Goal: Task Accomplishment & Management: Complete application form

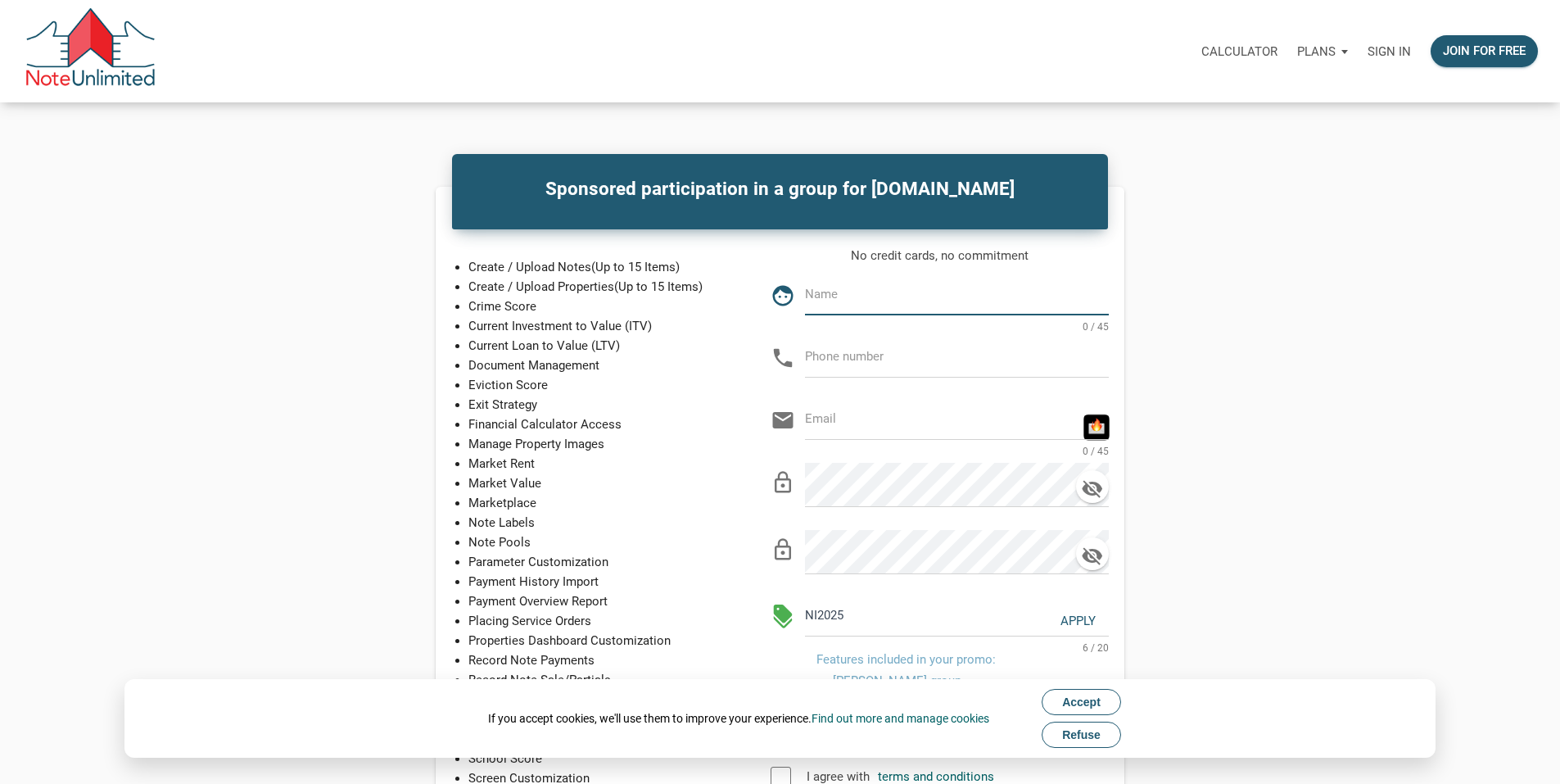
type input "Kevin J McCarriston"
type input "832-495-8055"
type input "[EMAIL_ADDRESS][DOMAIN_NAME]"
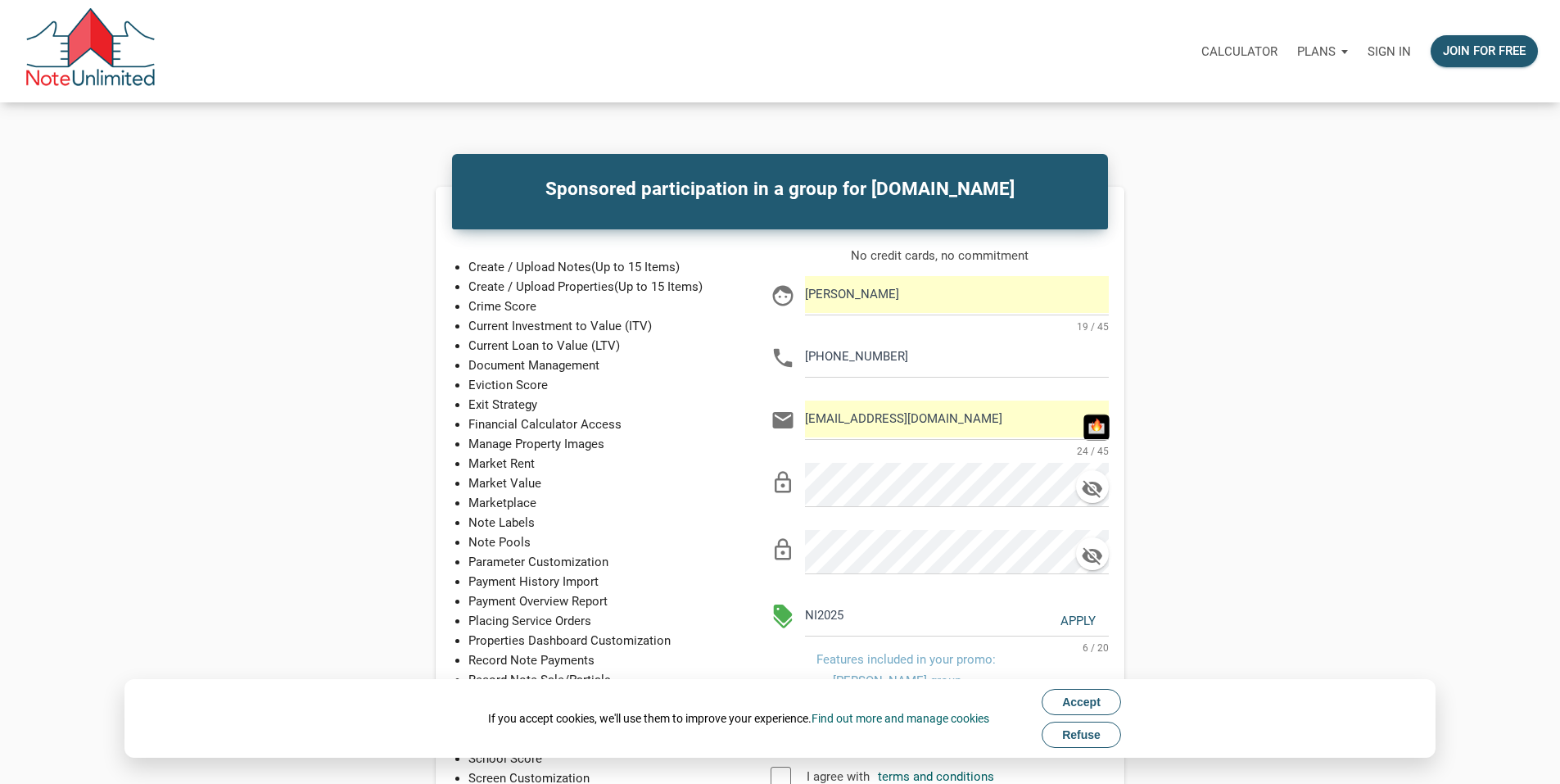
click at [906, 313] on input "Kevin J McCarriston" at bounding box center [956, 294] width 304 height 37
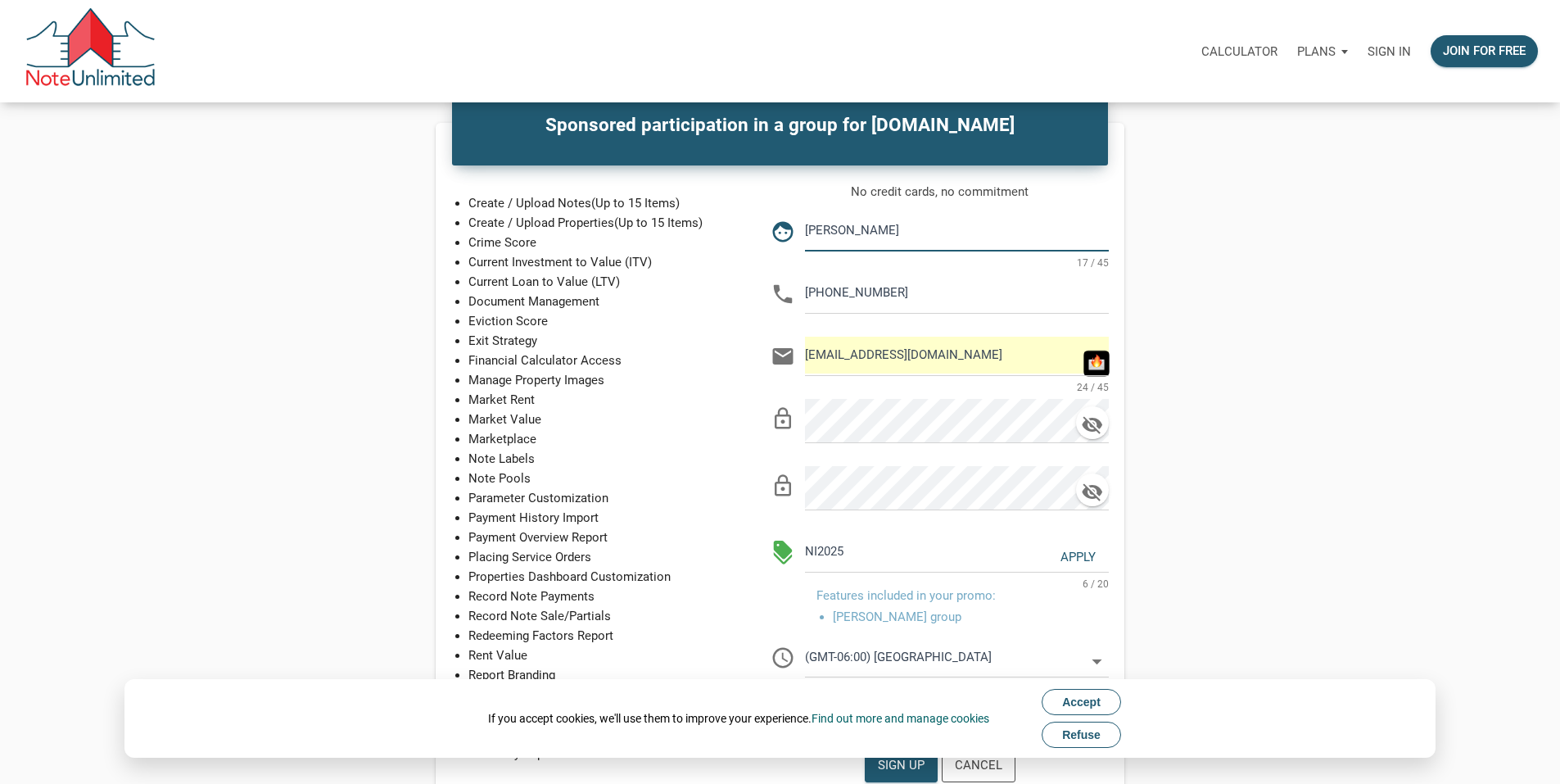
scroll to position [164, 0]
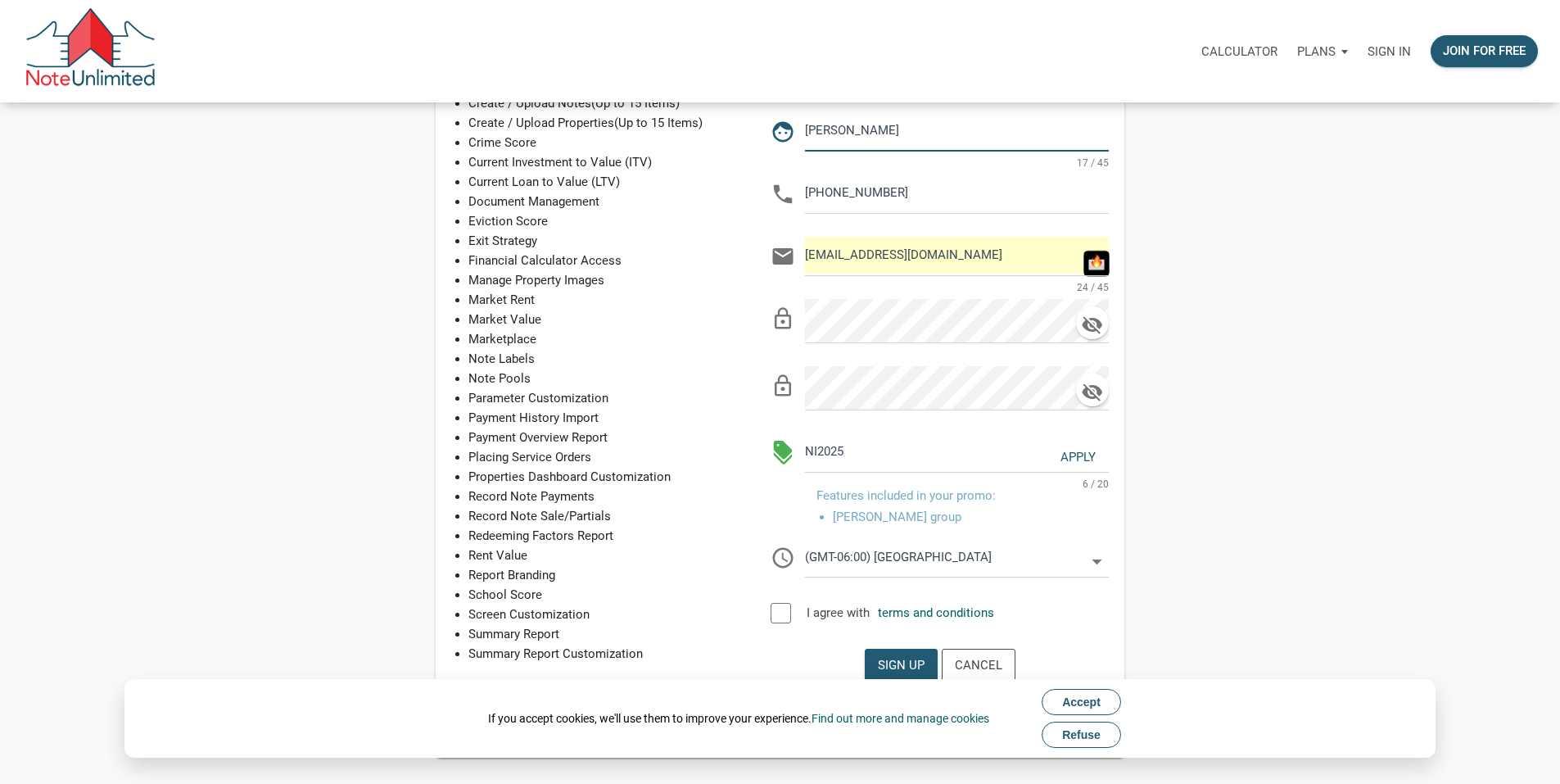
type input "Kevin McCarriston"
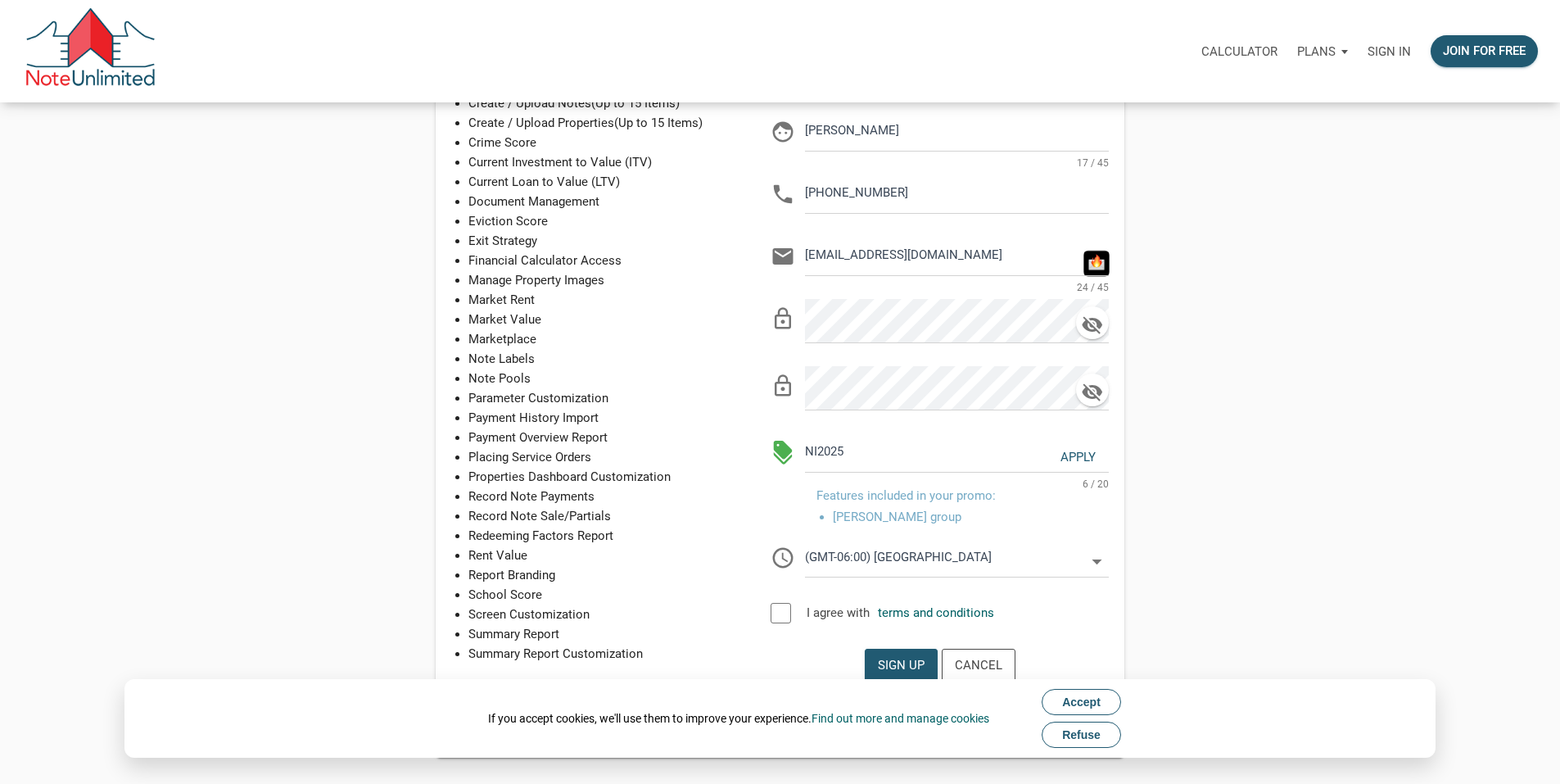
click at [1095, 466] on div "Apply" at bounding box center [1077, 457] width 35 height 19
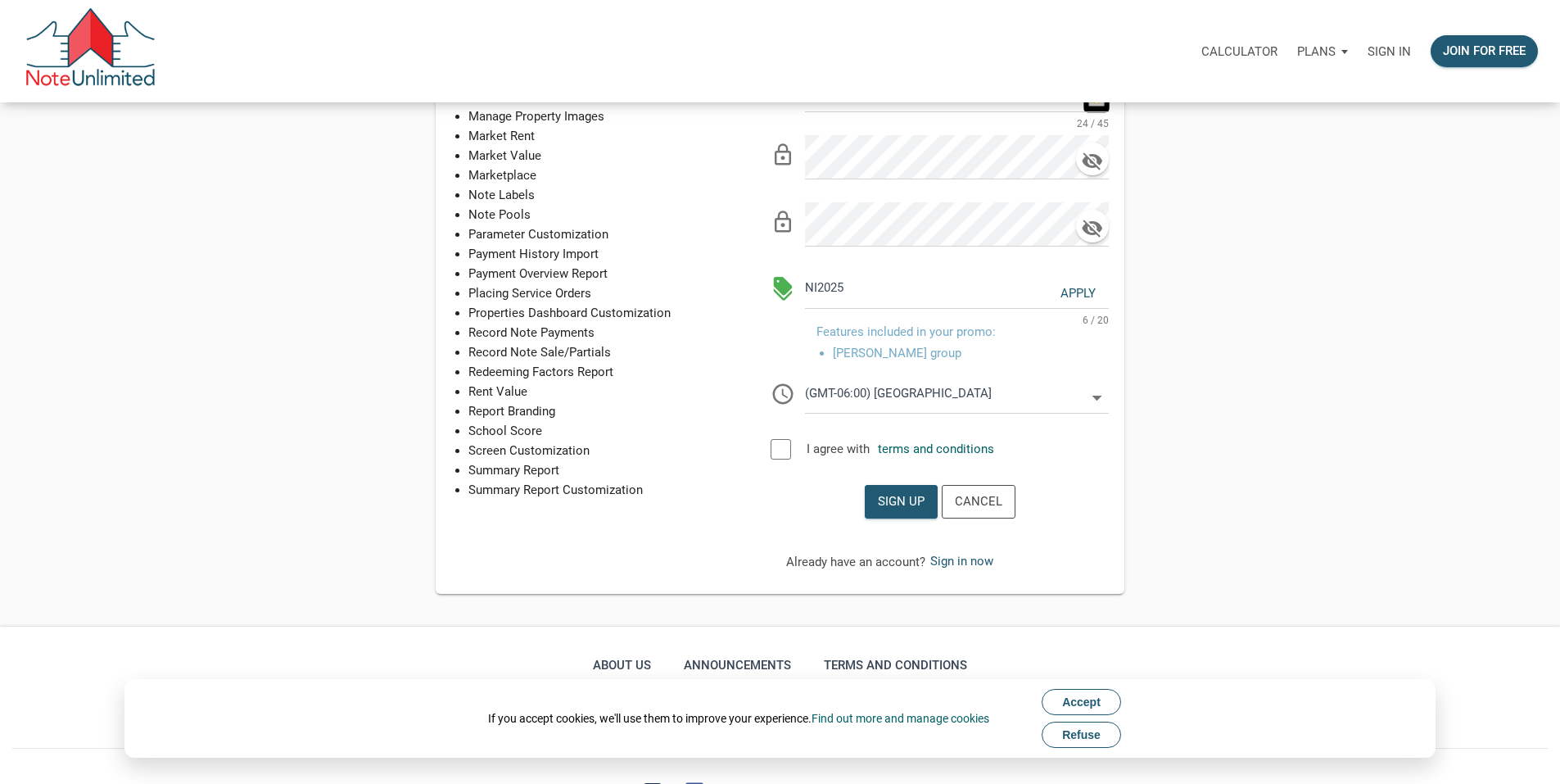
scroll to position [409, 0]
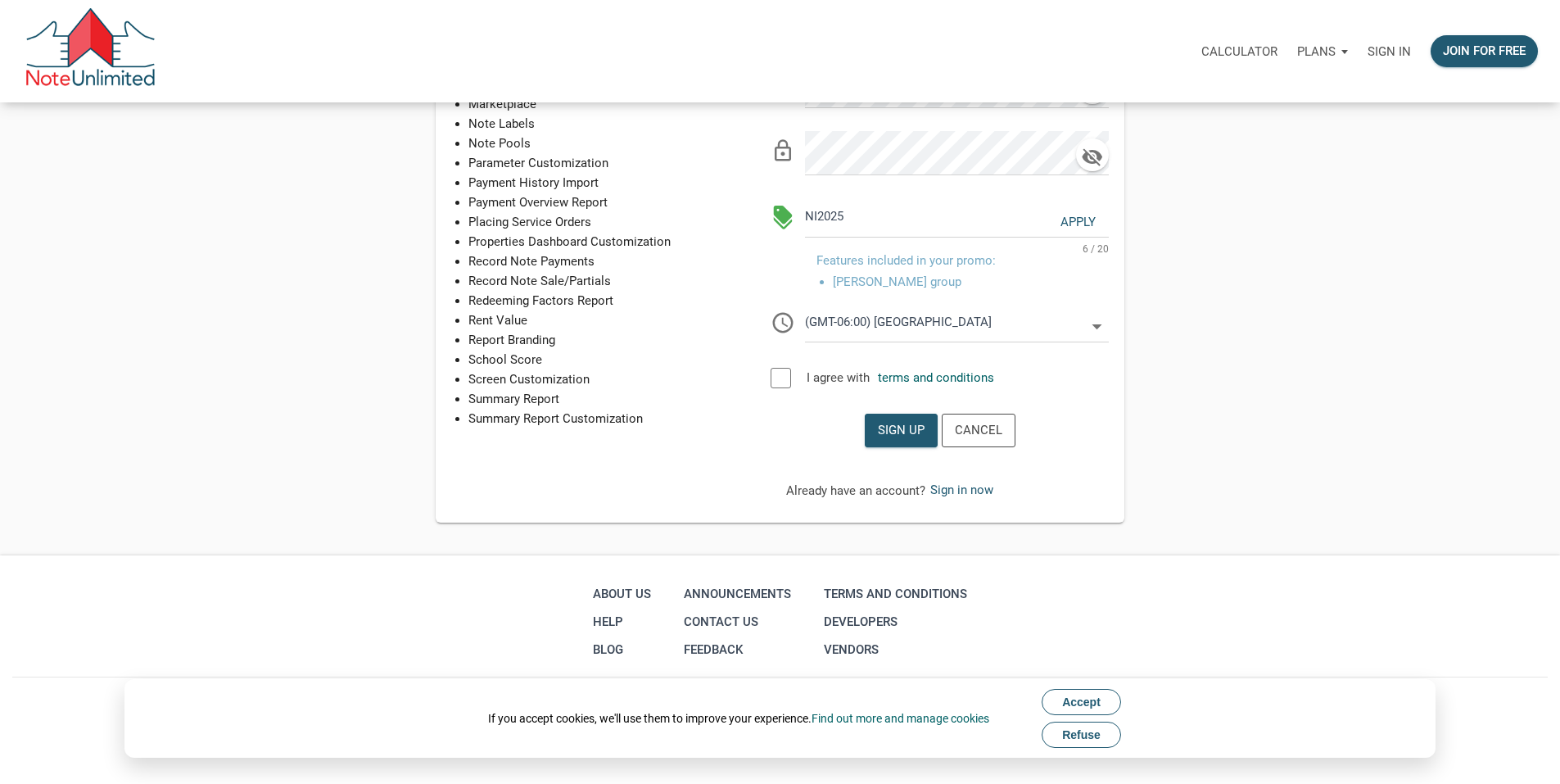
click at [791, 388] on div at bounding box center [780, 378] width 21 height 21
click at [925, 440] on div "Sign up" at bounding box center [902, 430] width 47 height 19
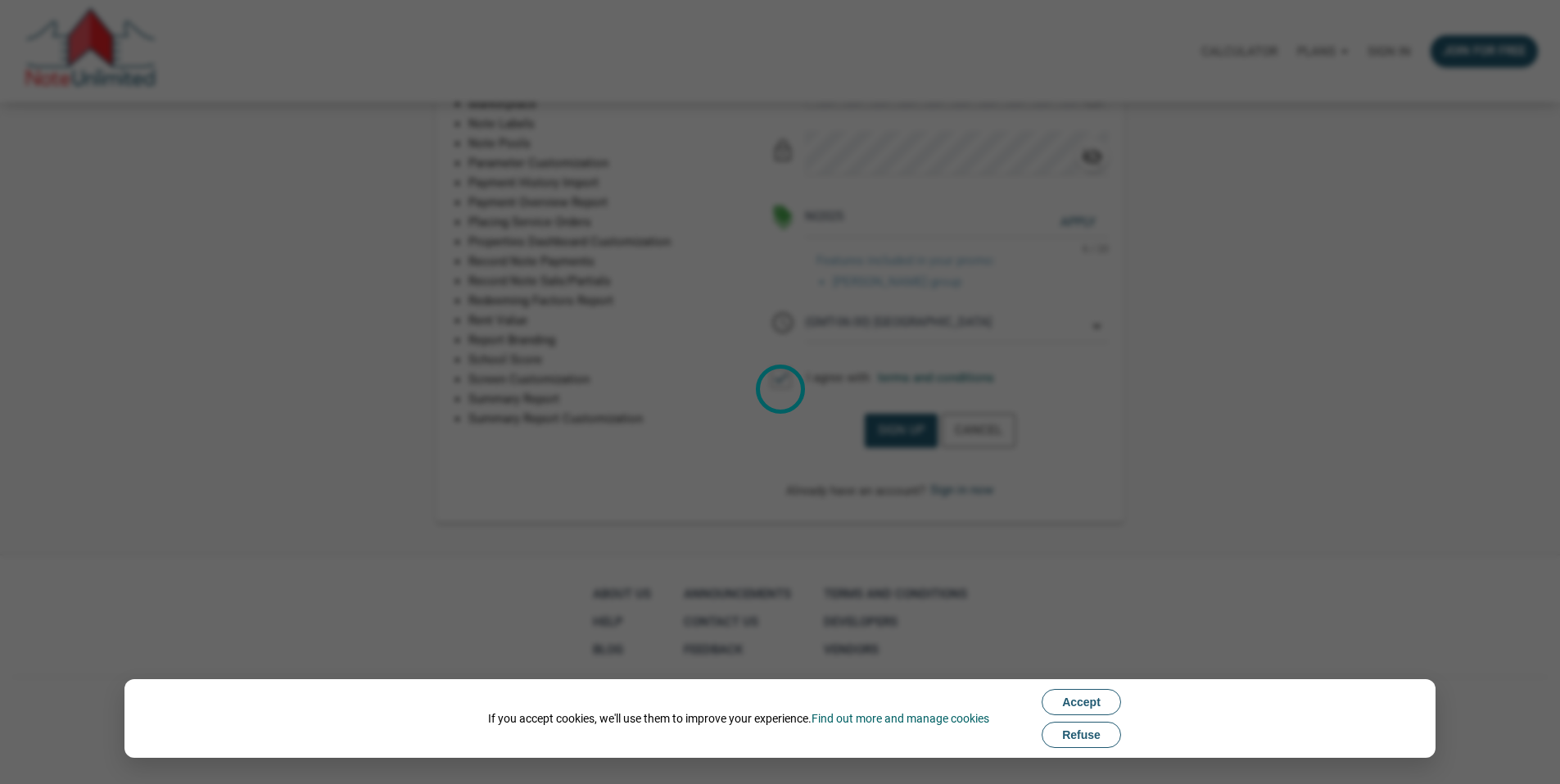
click at [1090, 734] on span "Refuse" at bounding box center [1081, 734] width 39 height 13
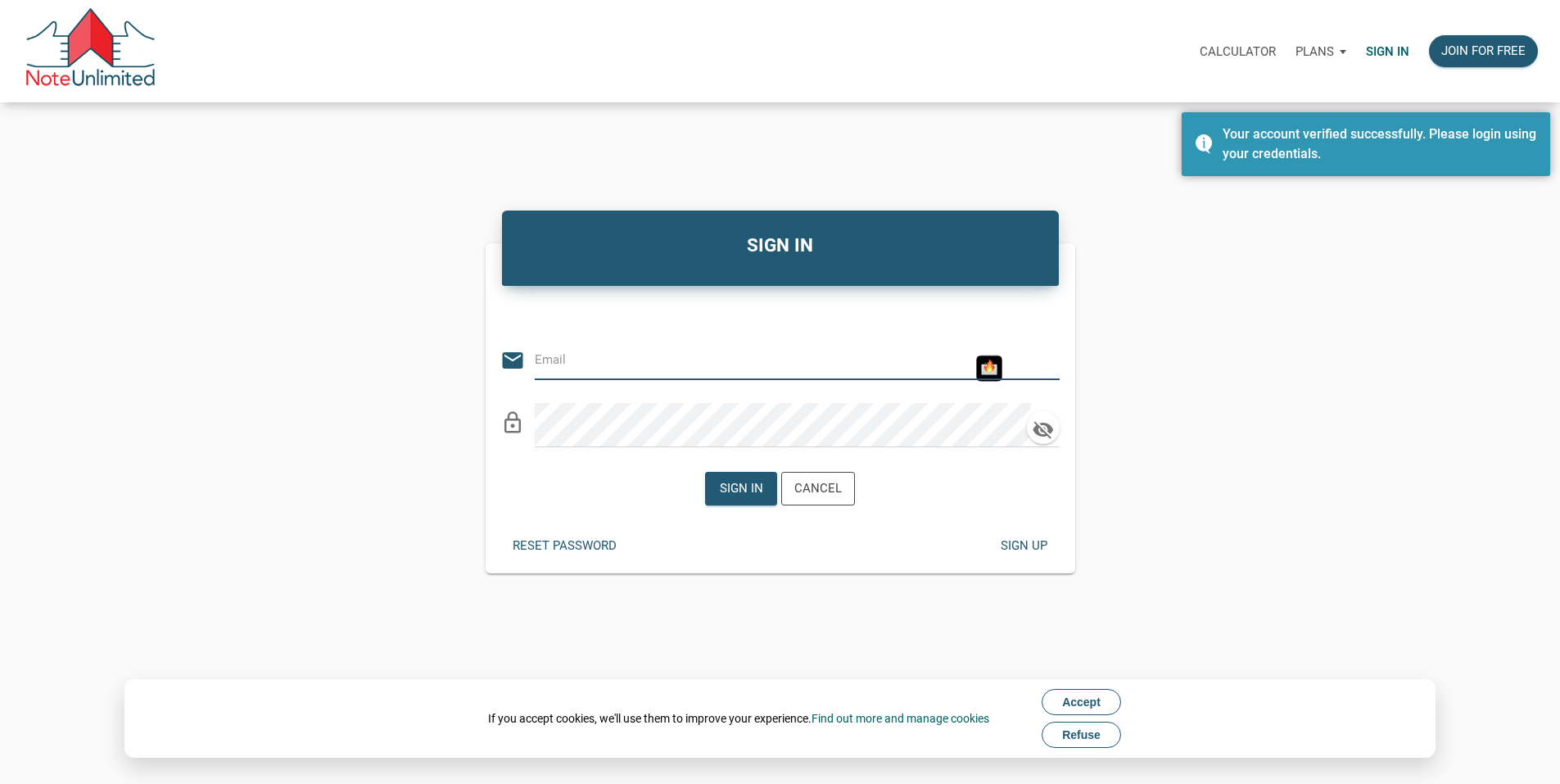
type input "[EMAIL_ADDRESS][DOMAIN_NAME]"
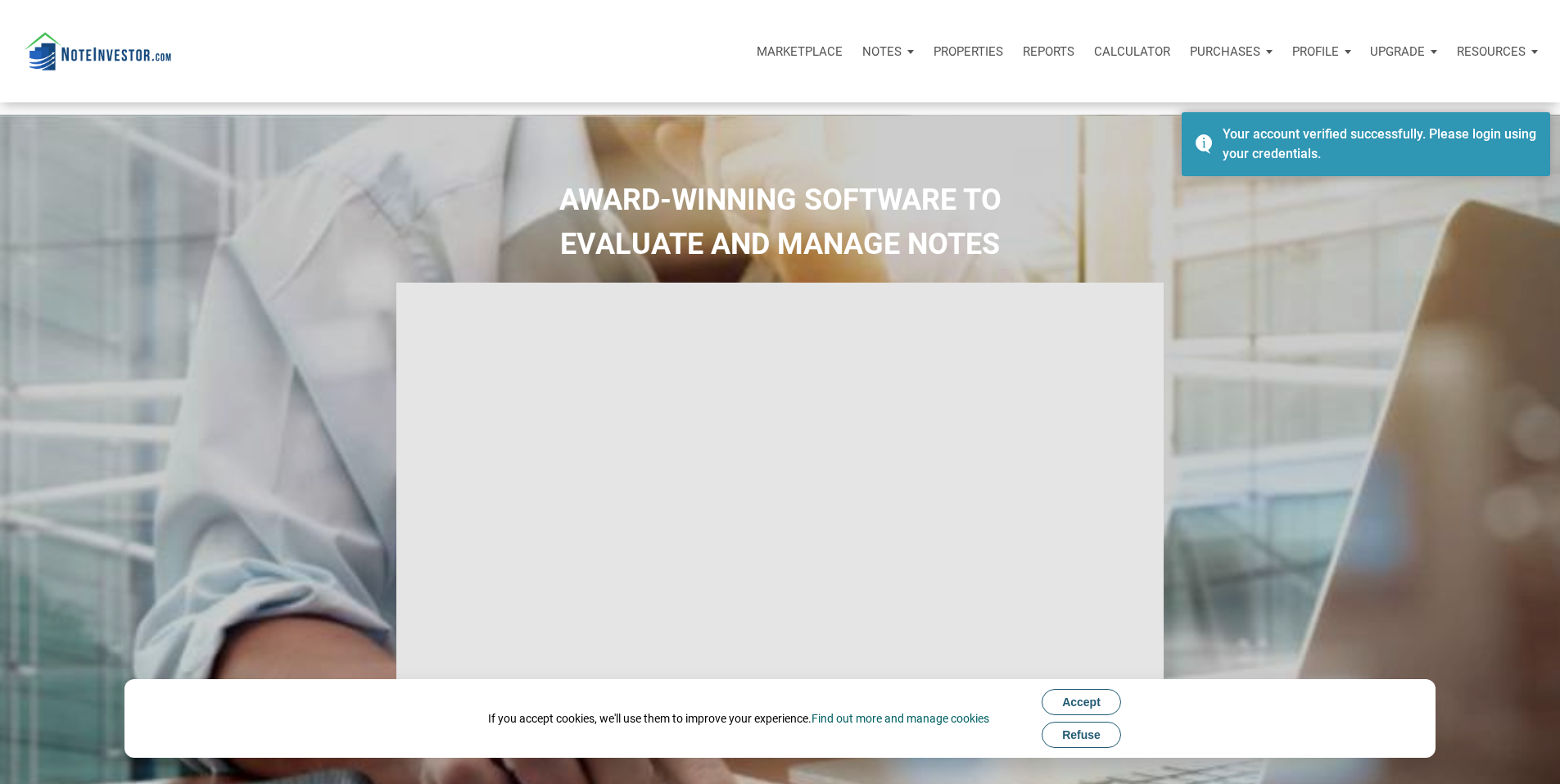
select select
type input "Introduction to new features"
select select
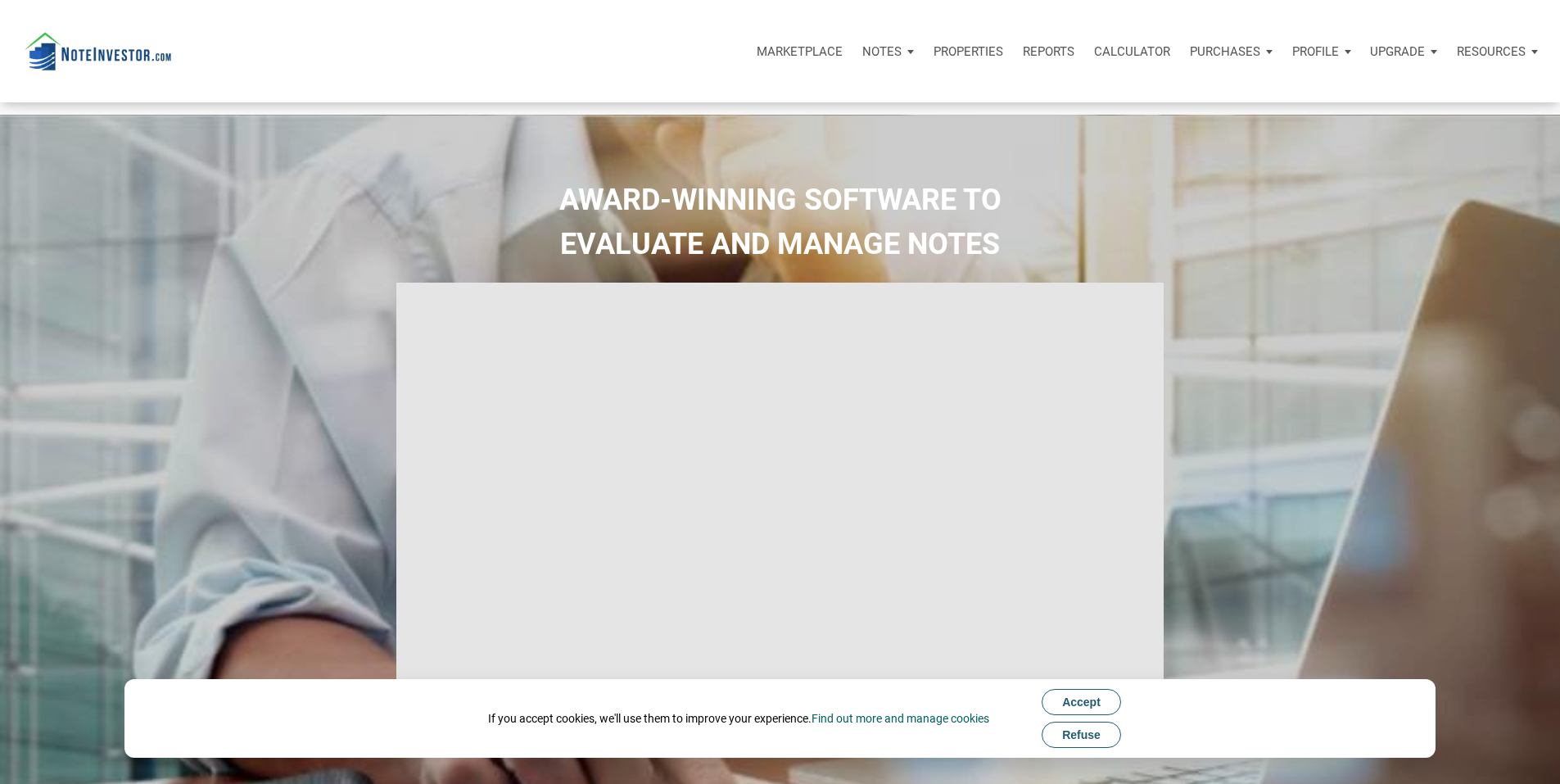
click at [1088, 733] on span "Refuse" at bounding box center [1081, 734] width 39 height 13
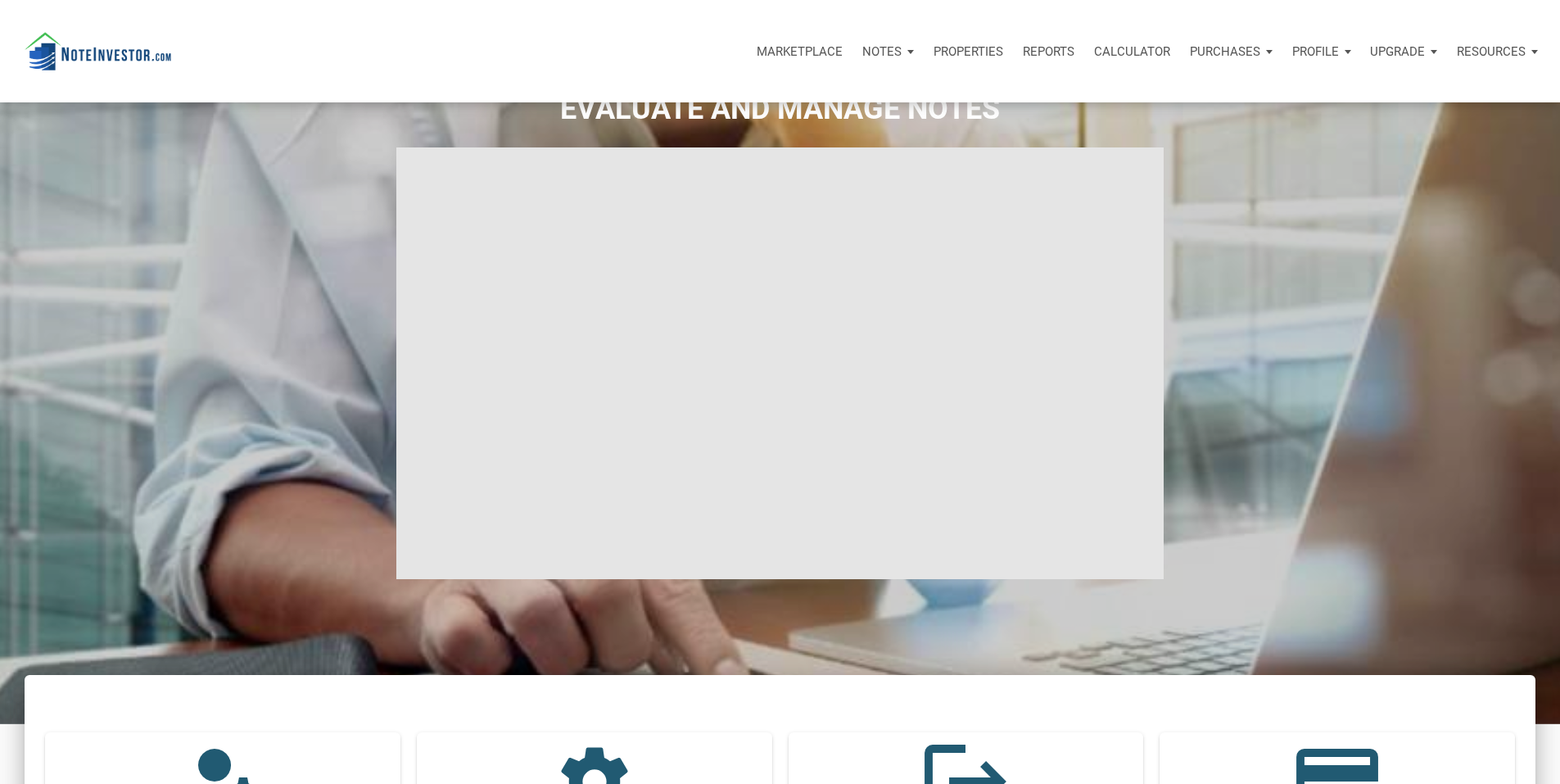
scroll to position [164, 0]
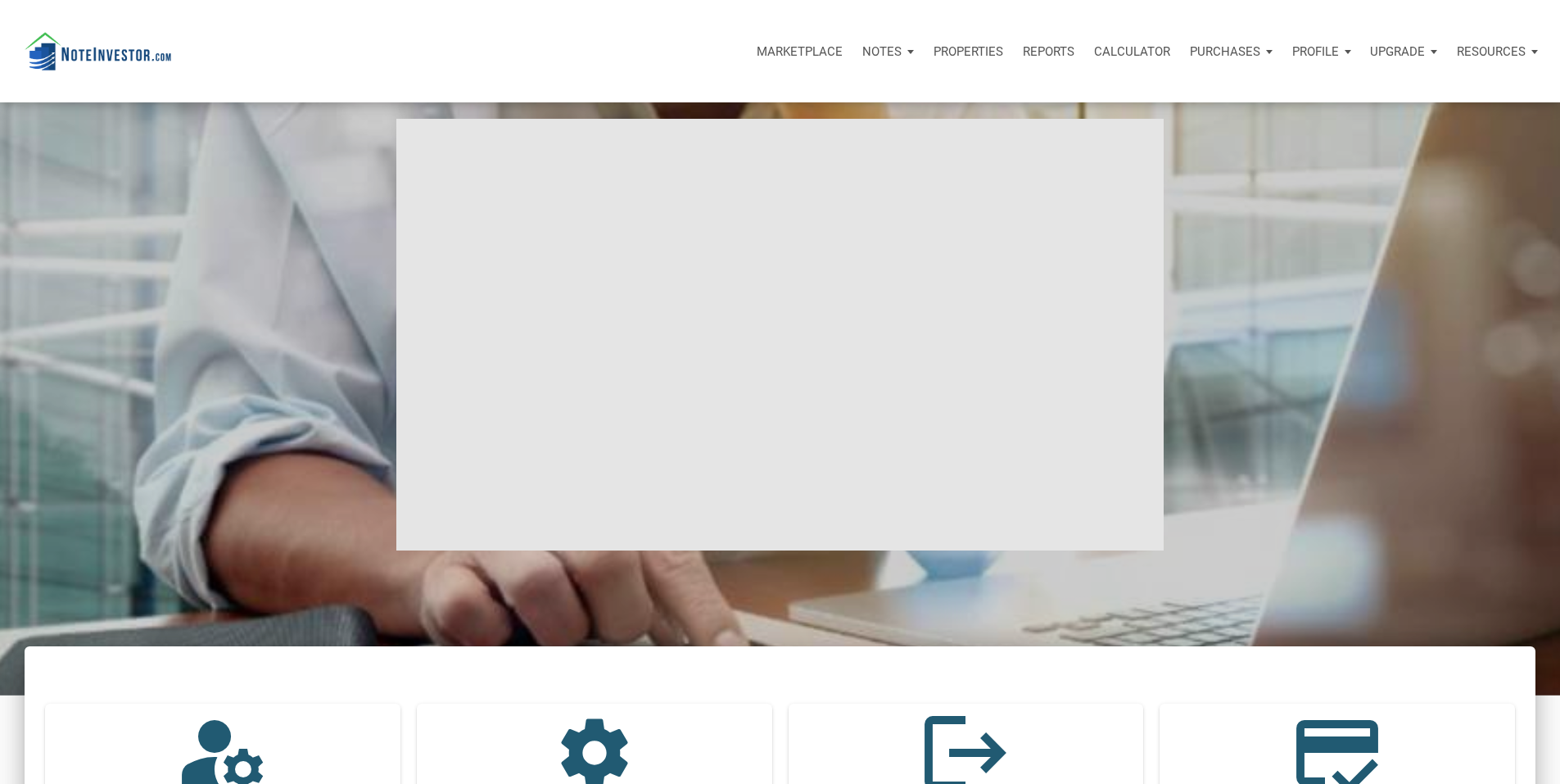
click at [1231, 265] on div "AWARD-WINNING SOFTWARE TO EVALUATE AND MANAGE NOTES" at bounding box center [780, 323] width 1552 height 618
click at [1094, 58] on p "Calculator" at bounding box center [1131, 51] width 76 height 14
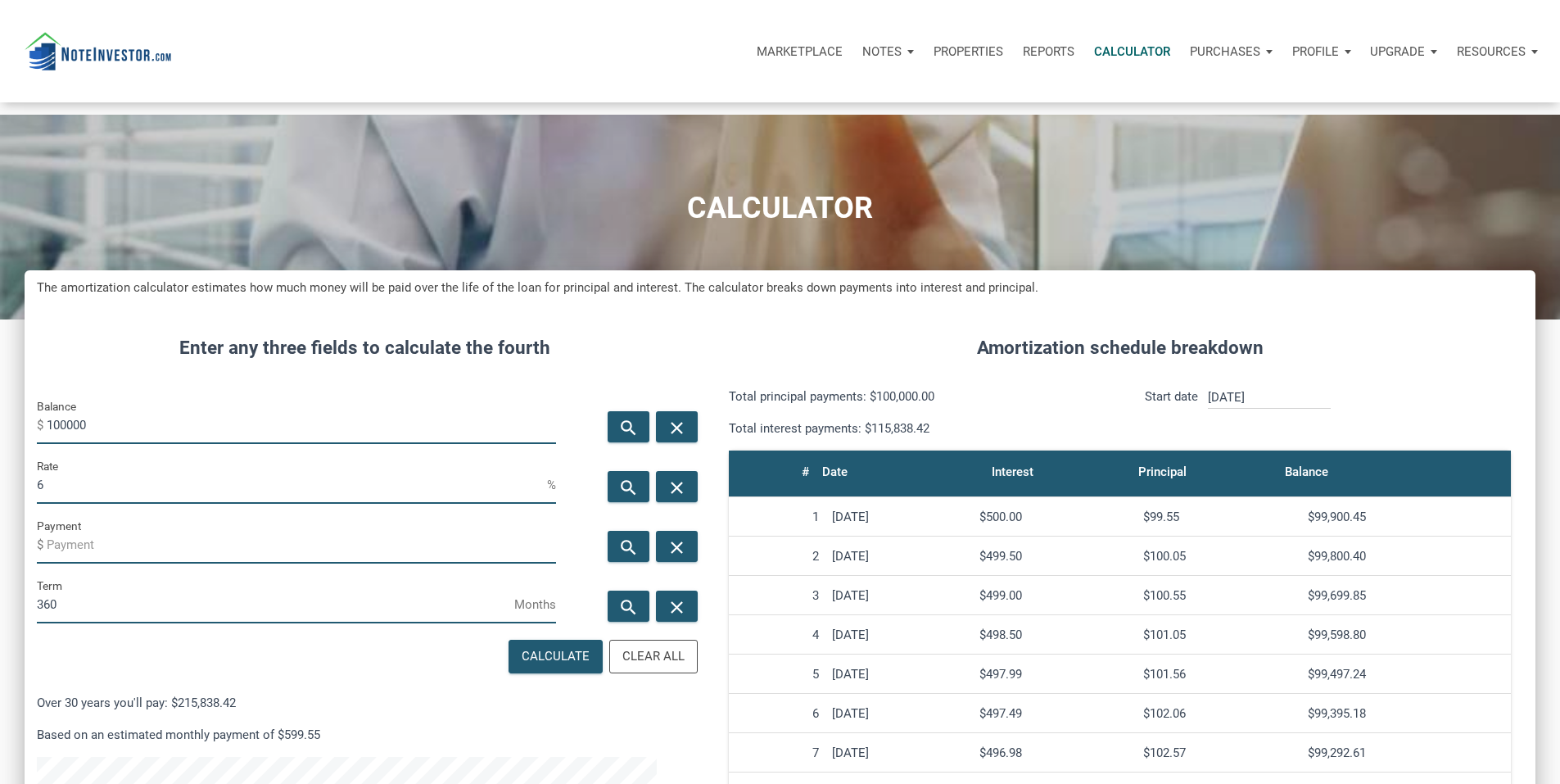
drag, startPoint x: 73, startPoint y: 450, endPoint x: 149, endPoint y: 447, distance: 76.1
click at [149, 444] on input "100000" at bounding box center [301, 425] width 510 height 37
type input "45000"
click at [175, 503] on input "6" at bounding box center [292, 484] width 510 height 37
drag, startPoint x: 126, startPoint y: 521, endPoint x: 64, endPoint y: 522, distance: 62.0
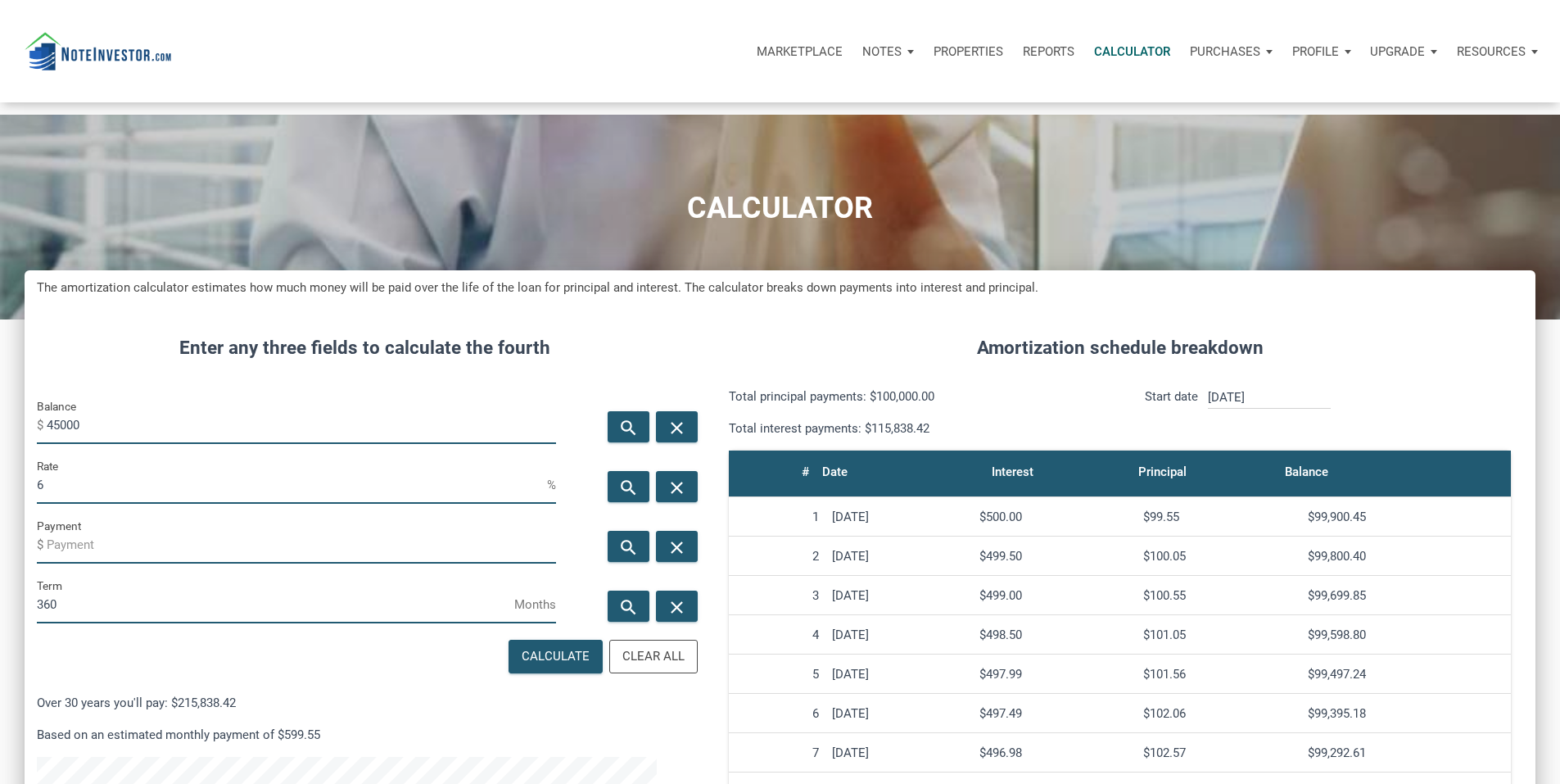
click at [64, 503] on input "6" at bounding box center [292, 484] width 510 height 37
type input "10"
click at [168, 563] on input "Payment" at bounding box center [301, 544] width 510 height 37
type input "-400"
click at [540, 666] on div "Calculate" at bounding box center [555, 656] width 68 height 19
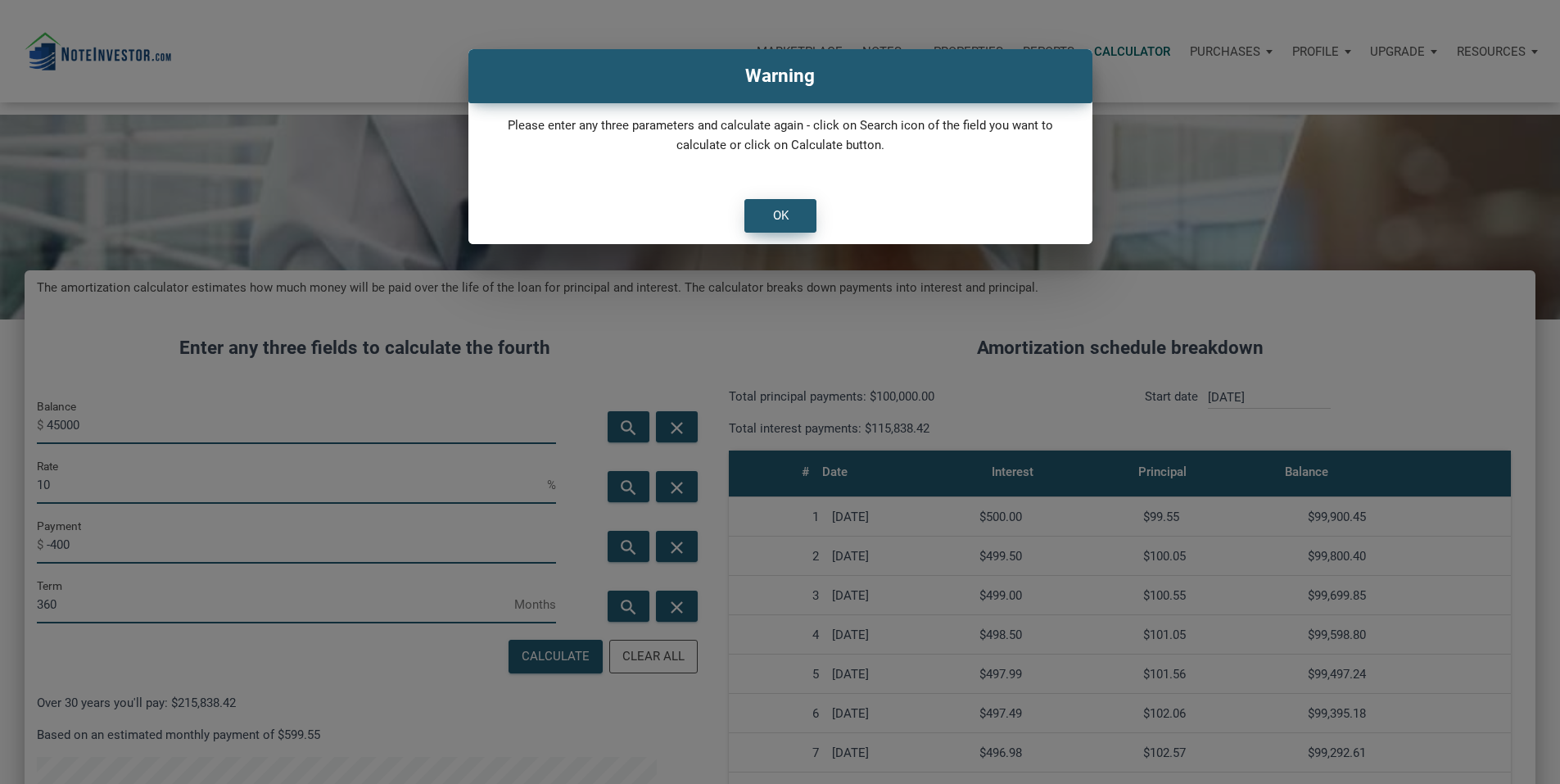
click at [790, 231] on div "OK" at bounding box center [780, 216] width 70 height 32
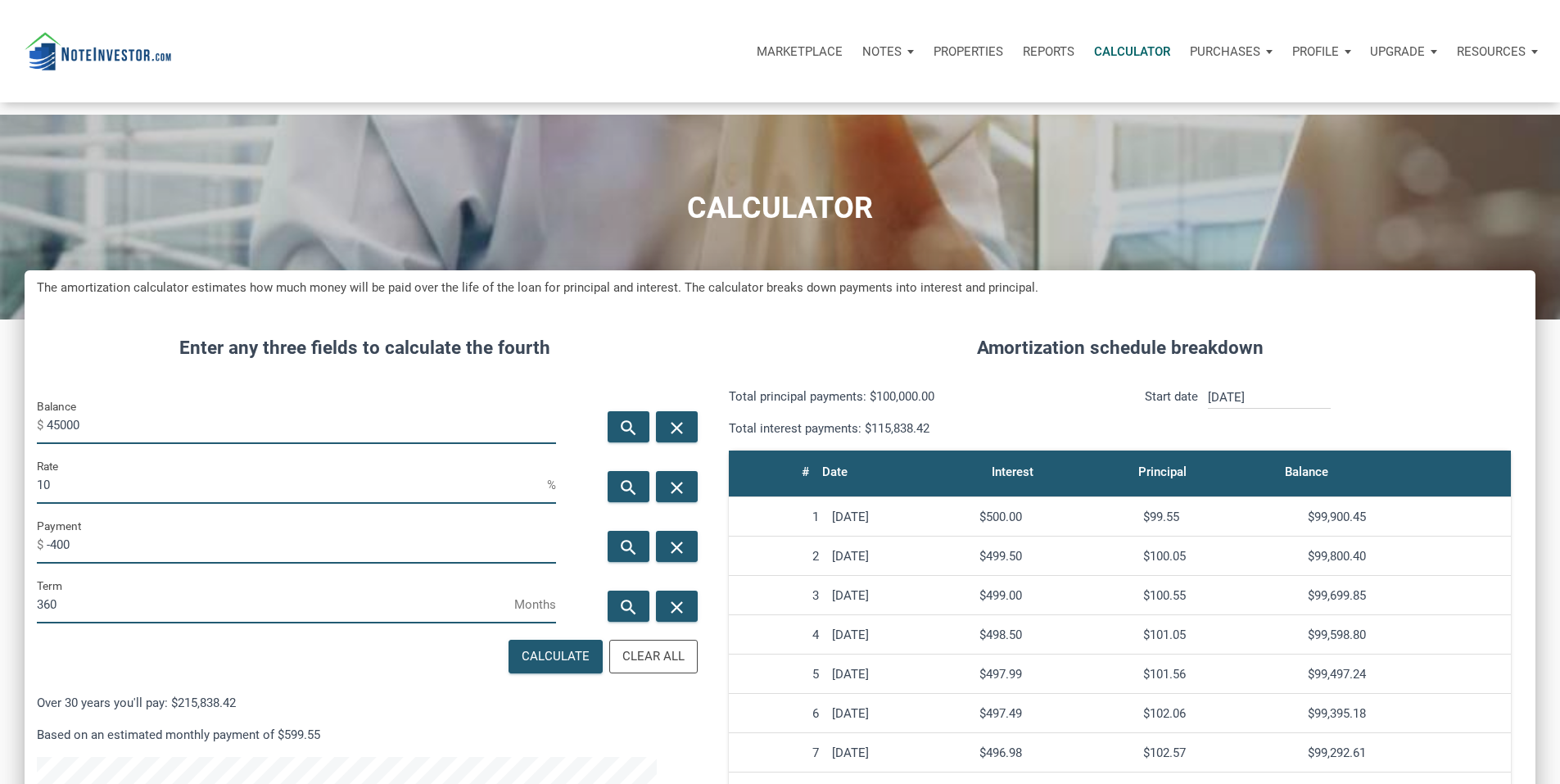
drag, startPoint x: 133, startPoint y: 666, endPoint x: 22, endPoint y: 667, distance: 111.0
click at [22, 667] on div "CALCULATOR The amortization calculator estimates how much money will be paid ov…" at bounding box center [780, 642] width 1560 height 1056
click at [521, 666] on div "Calculate" at bounding box center [555, 656] width 68 height 19
type input "335"
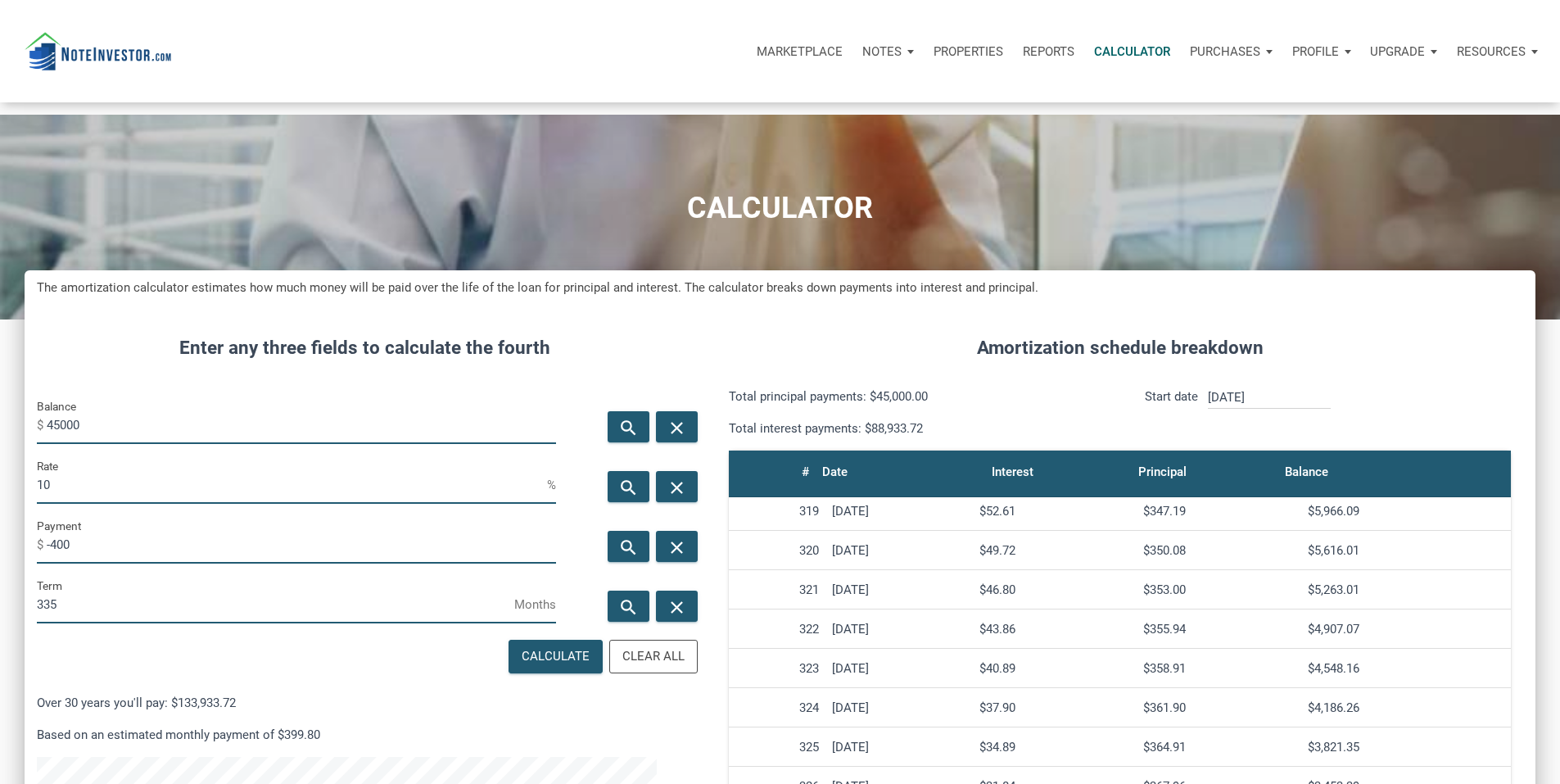
click at [1094, 57] on p "Calculator" at bounding box center [1131, 51] width 76 height 14
click at [902, 59] on p "Purchases" at bounding box center [882, 51] width 39 height 14
click at [1023, 51] on p "Reports" at bounding box center [1049, 51] width 52 height 14
click at [934, 50] on p "Properties" at bounding box center [969, 51] width 70 height 14
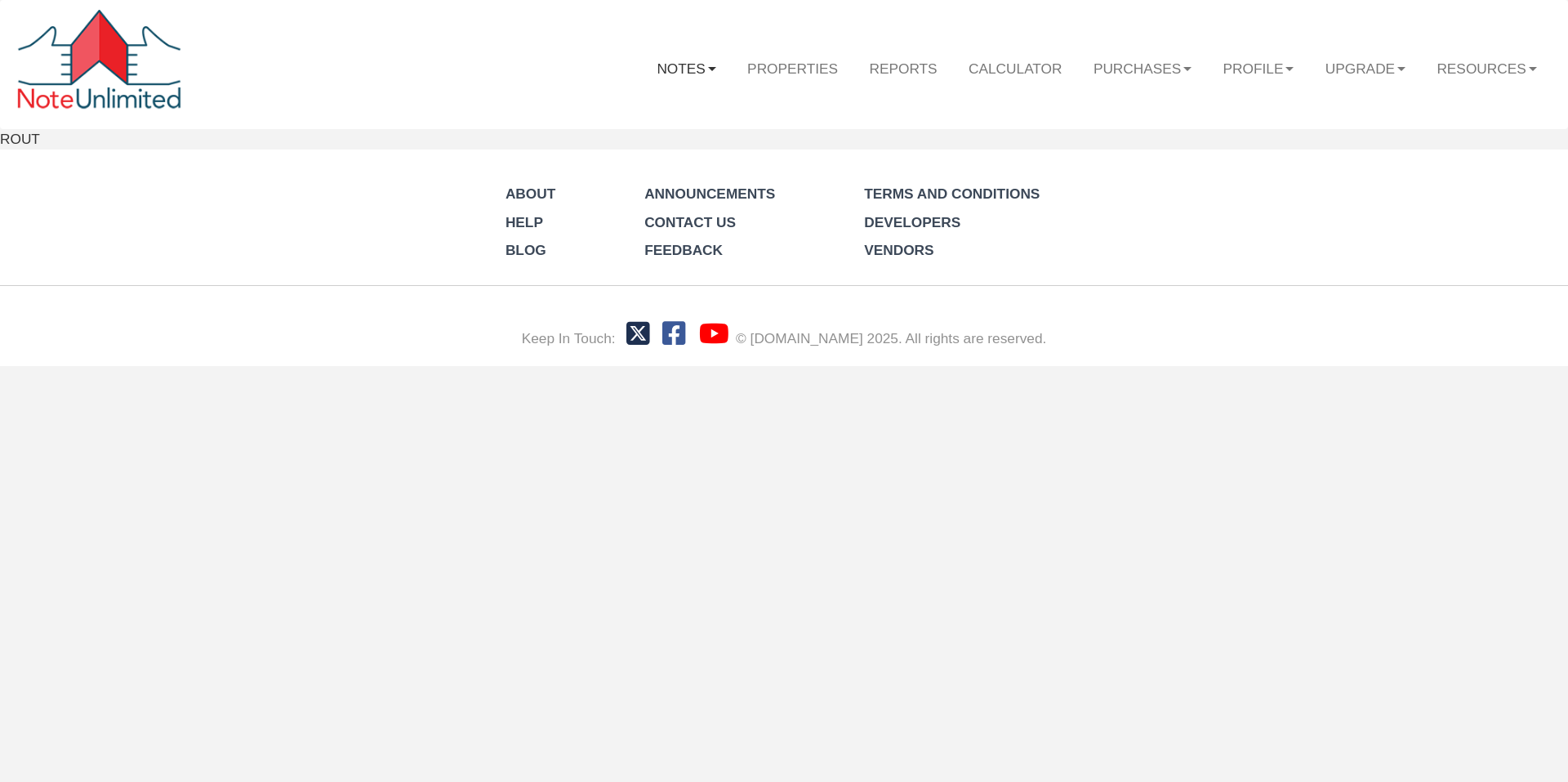
click at [658, 71] on link "Notes" at bounding box center [686, 67] width 90 height 47
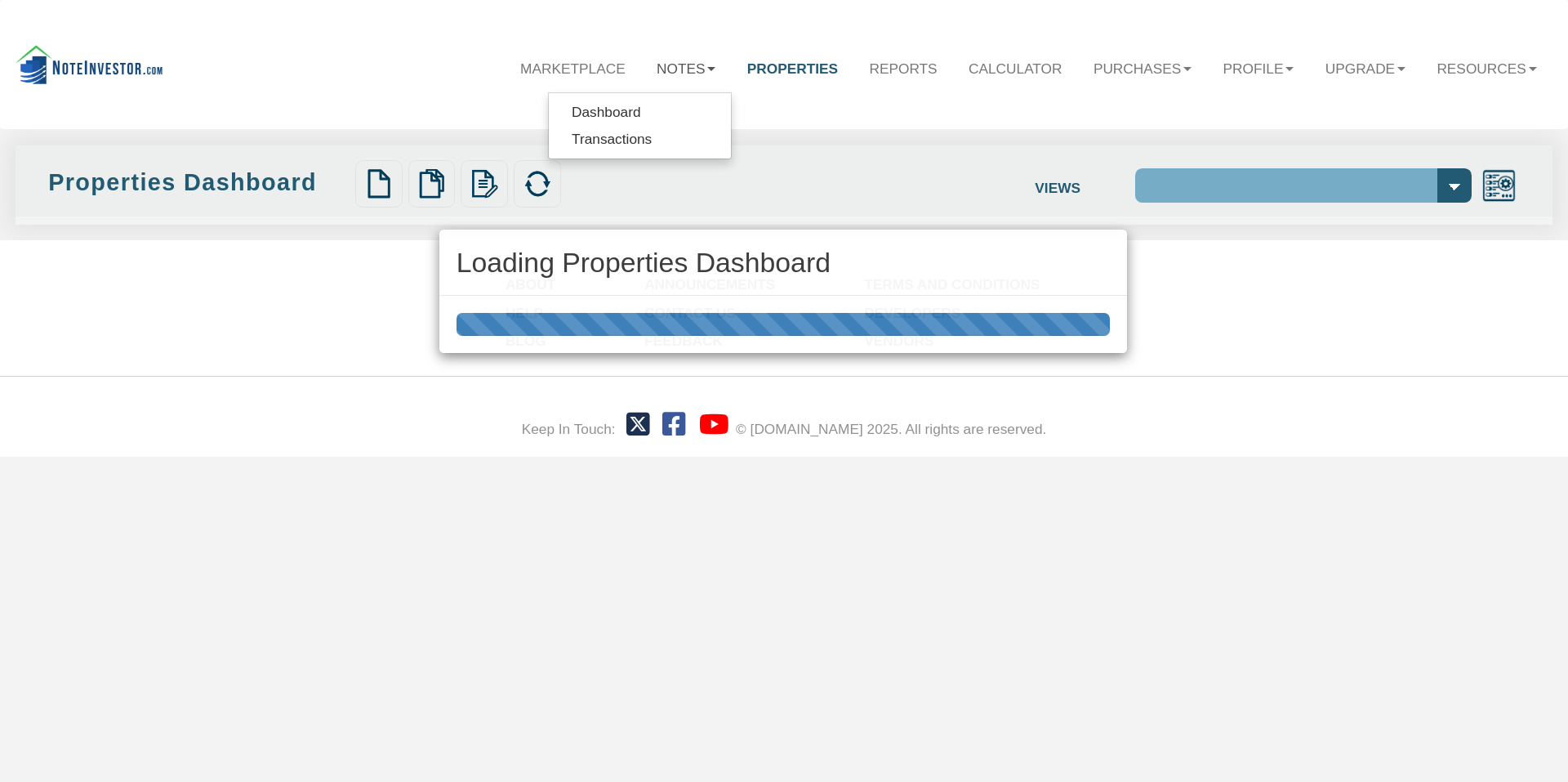
click at [599, 108] on div "Loading Properties Dashboard" at bounding box center [784, 391] width 1568 height 782
select select "138"
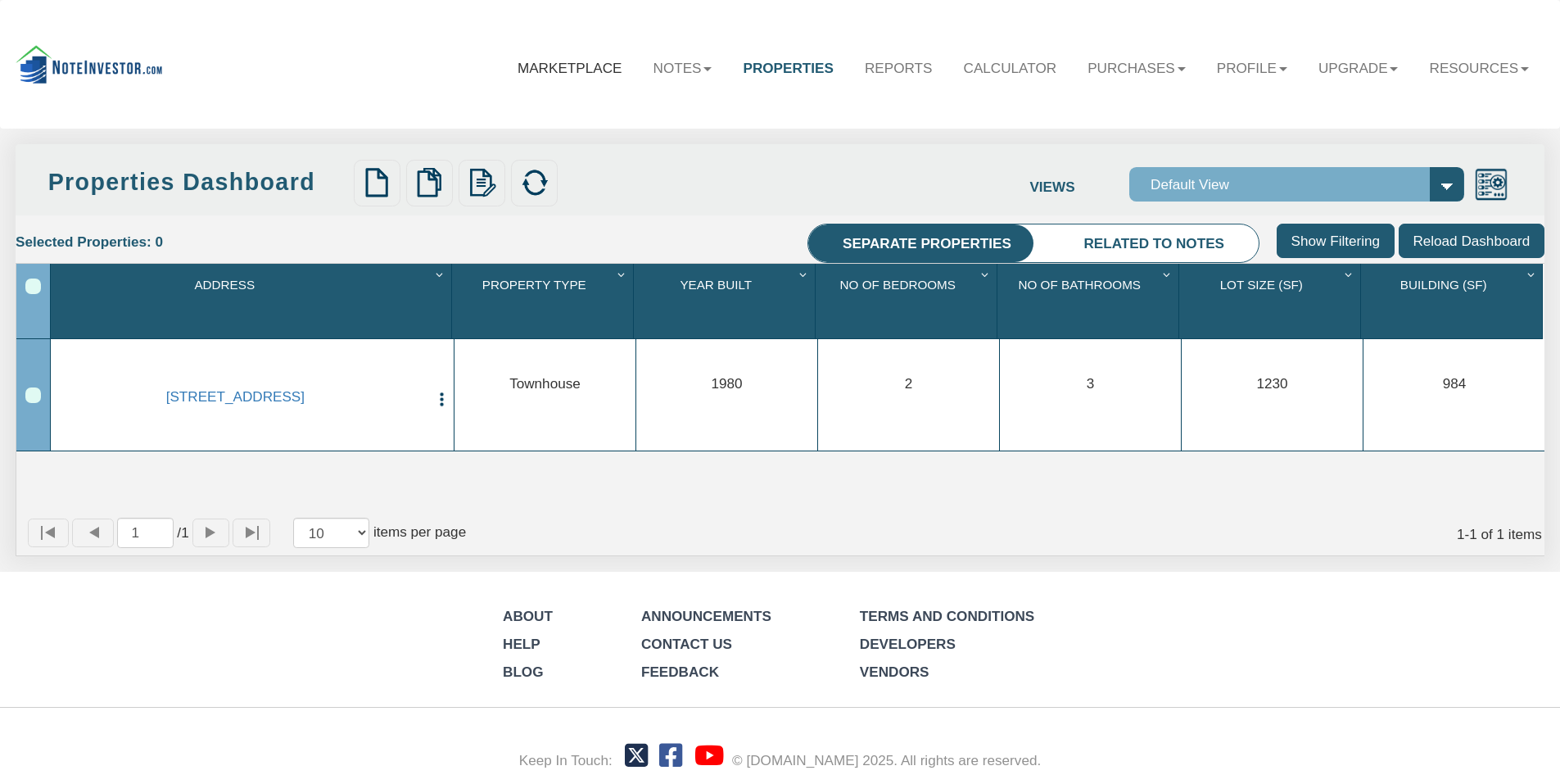
click at [527, 72] on link "Marketplace" at bounding box center [571, 67] width 136 height 48
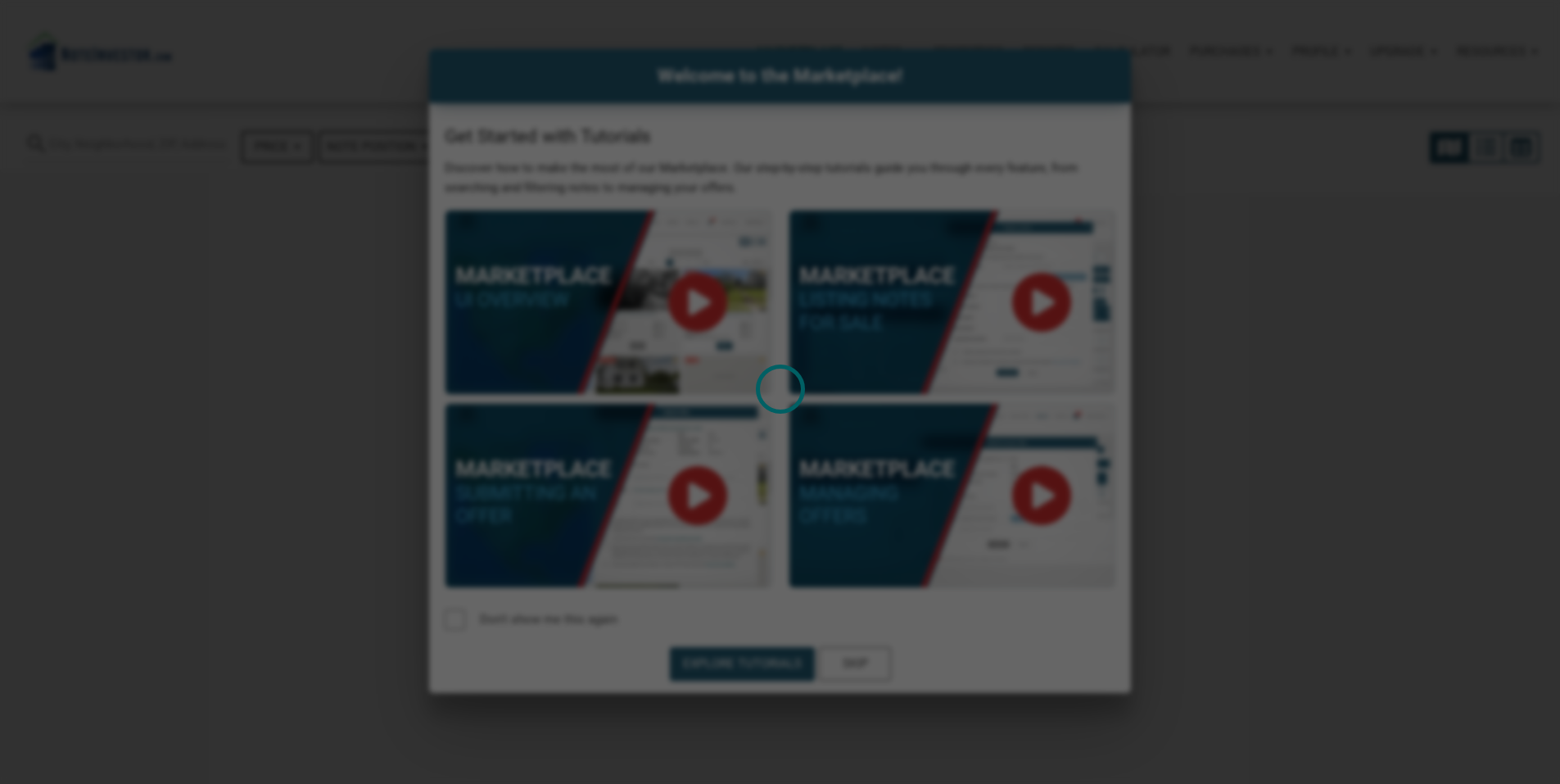
select select
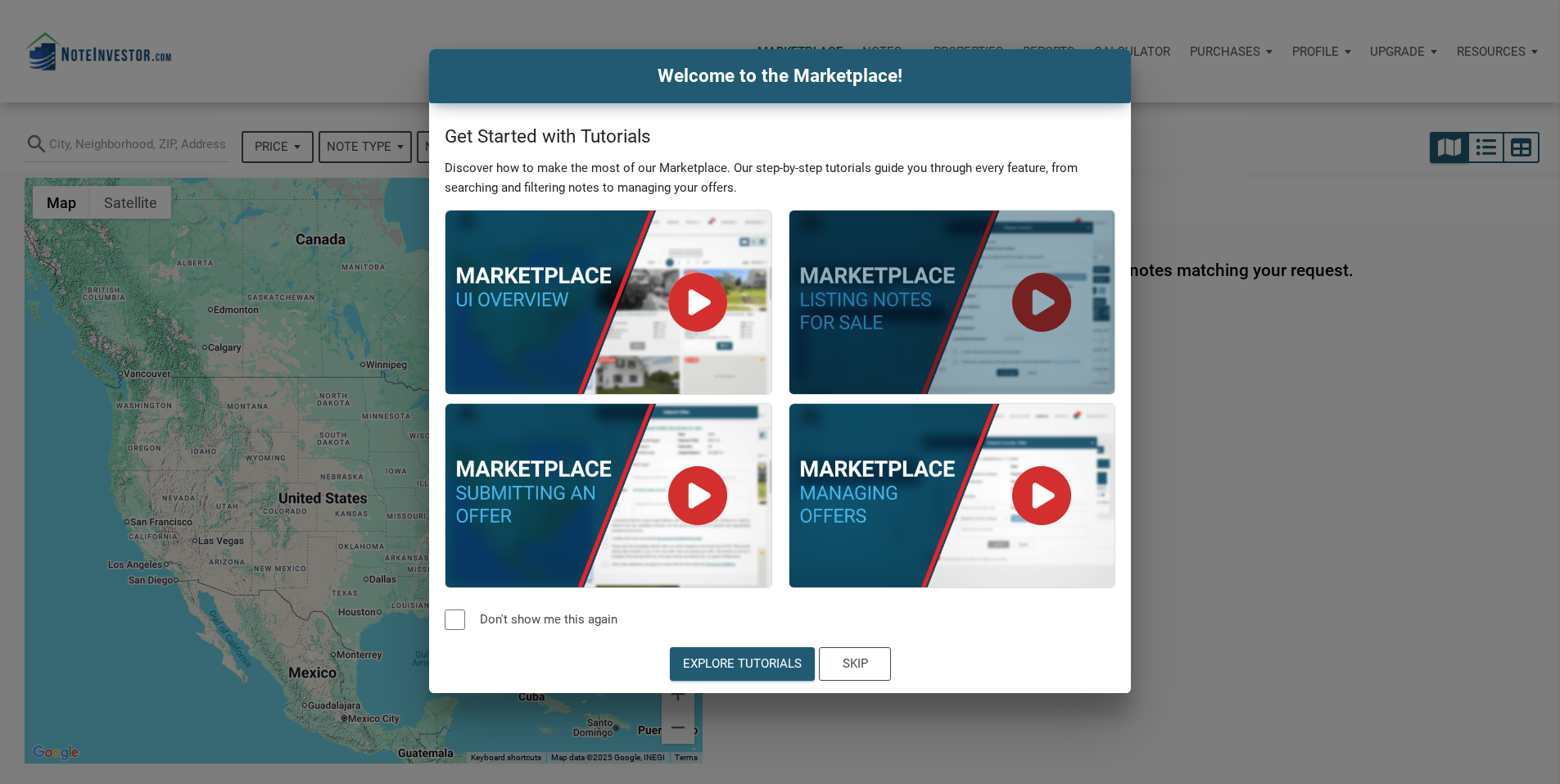
click at [1009, 348] on div at bounding box center [952, 302] width 326 height 183
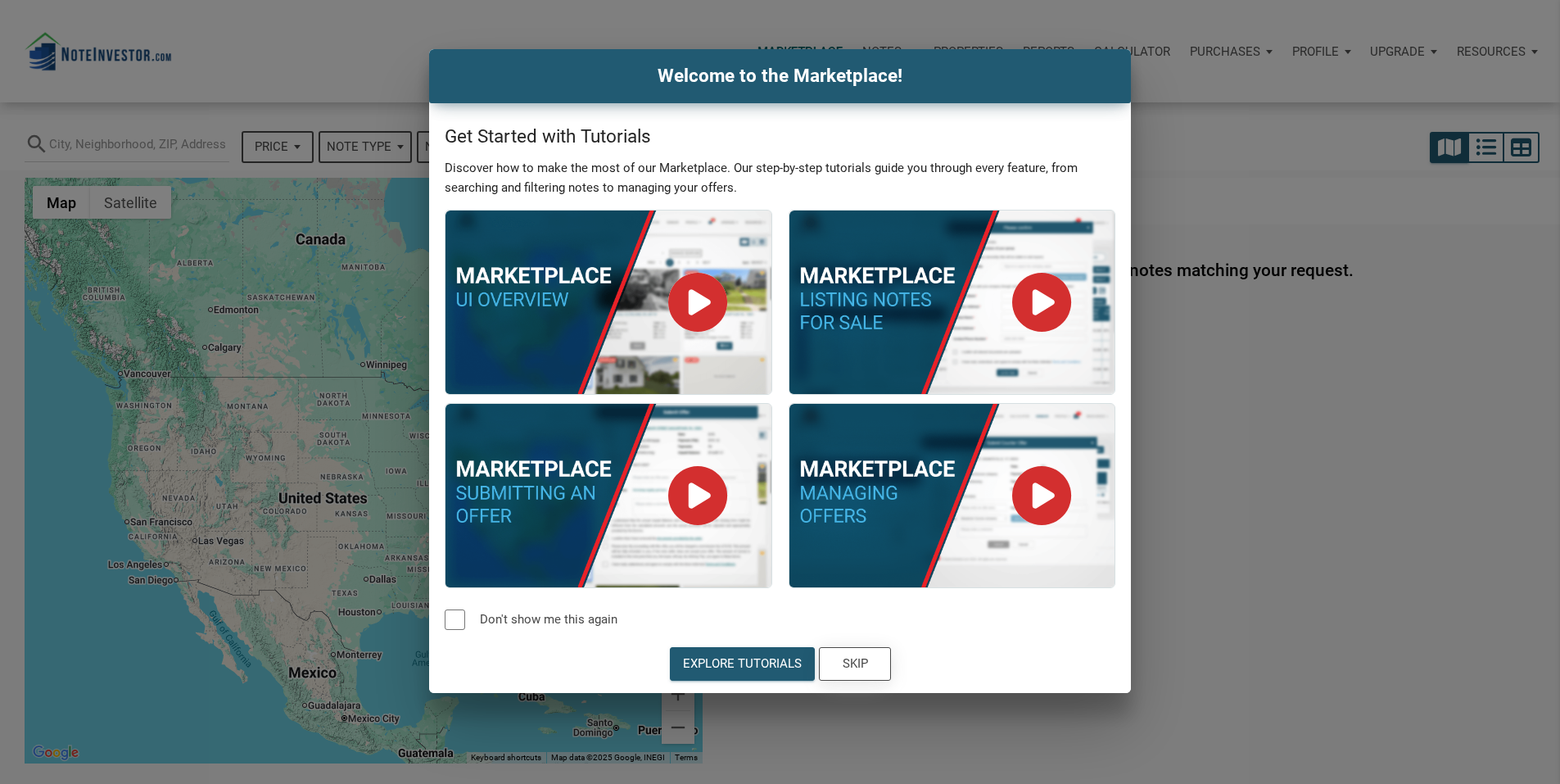
click at [867, 673] on div "Skip" at bounding box center [854, 663] width 25 height 19
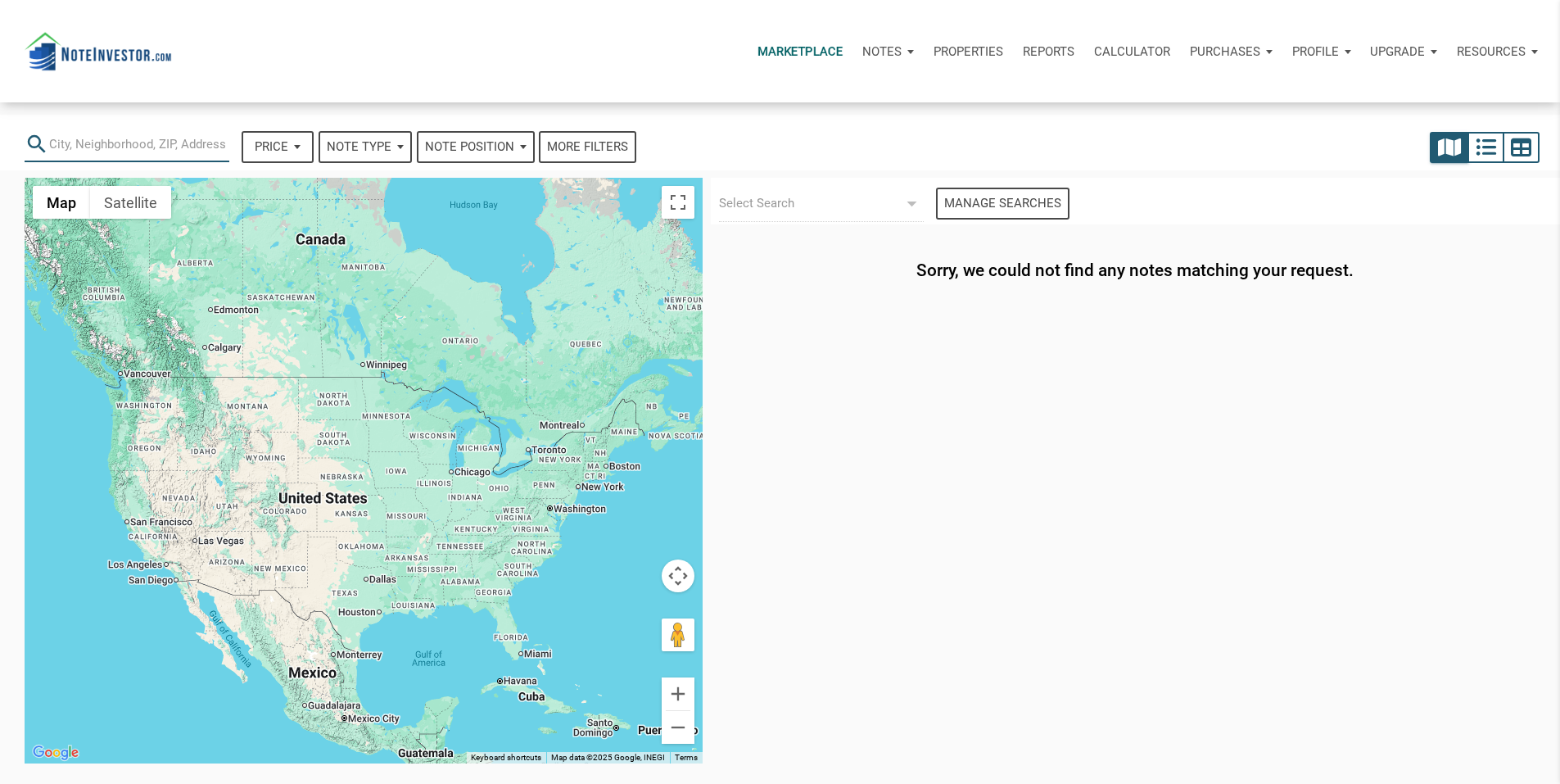
click at [57, 144] on input "text" at bounding box center [139, 144] width 180 height 37
click at [201, 147] on input "houston, tx" at bounding box center [126, 144] width 155 height 37
type input "houston, tx"
click at [514, 146] on span "Note Position" at bounding box center [469, 146] width 89 height 19
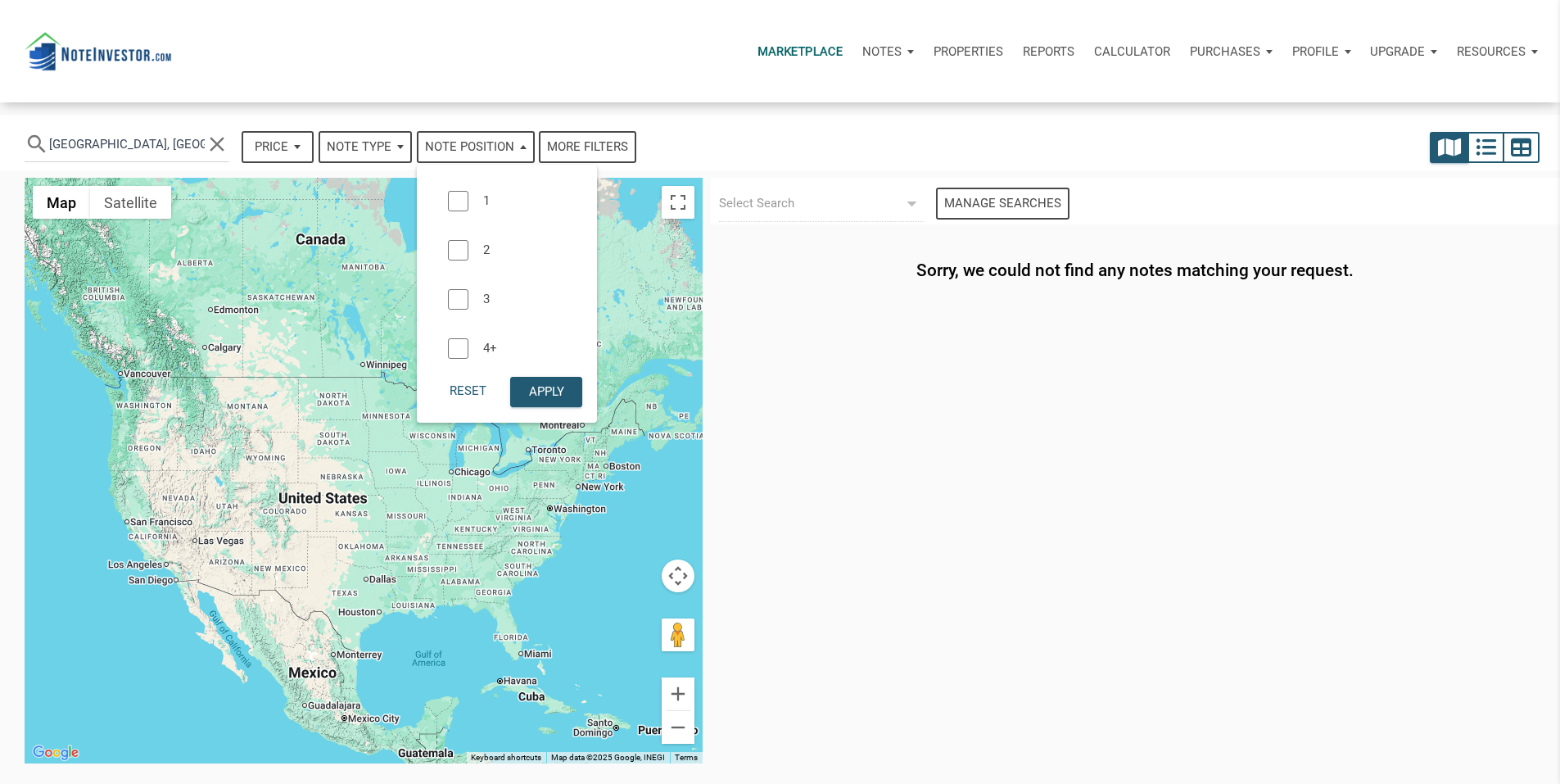
click at [467, 211] on div at bounding box center [457, 201] width 21 height 21
click at [391, 149] on span "Note Type" at bounding box center [359, 146] width 65 height 19
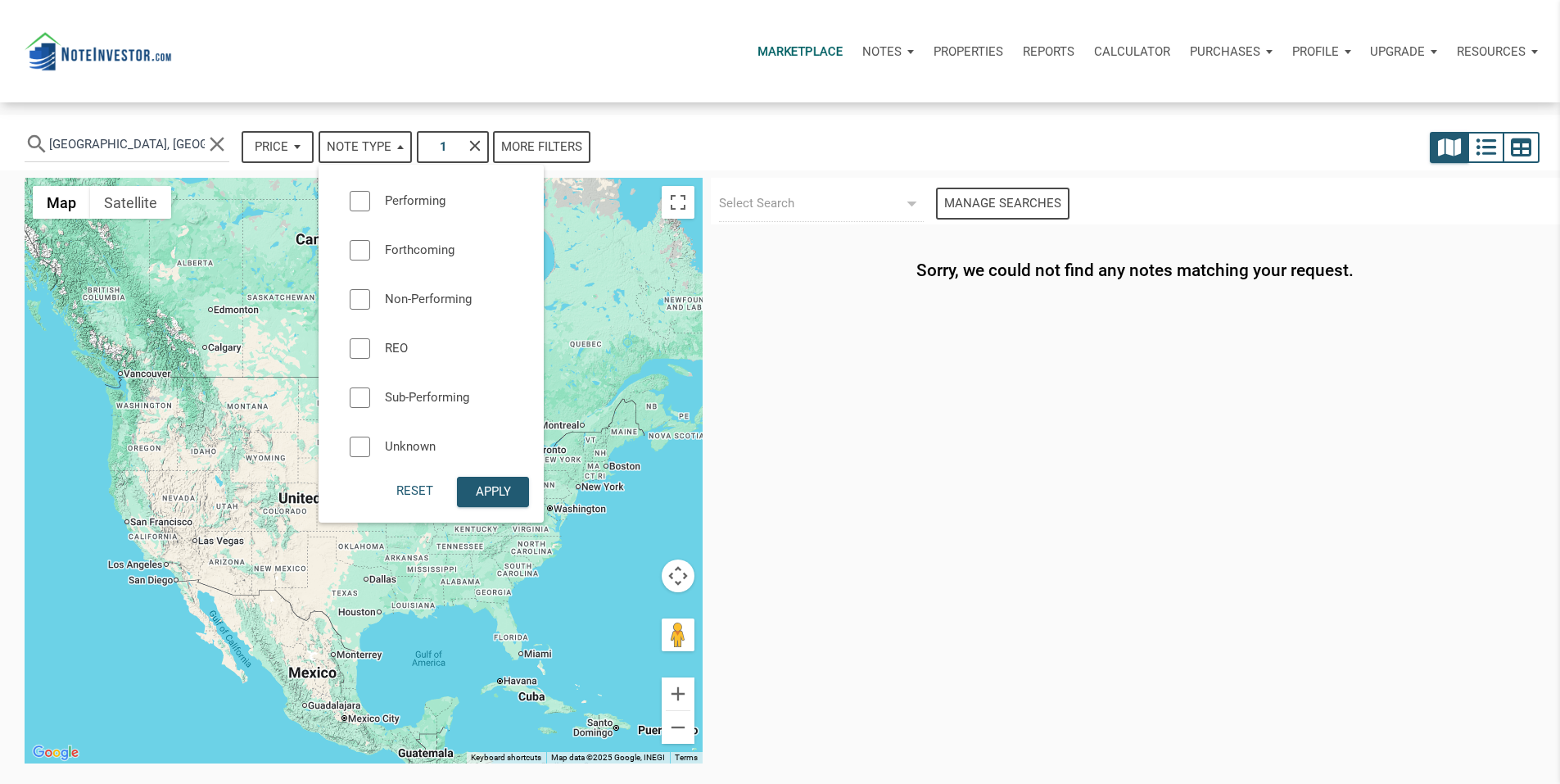
click at [501, 215] on div "Loading" at bounding box center [780, 392] width 1560 height 784
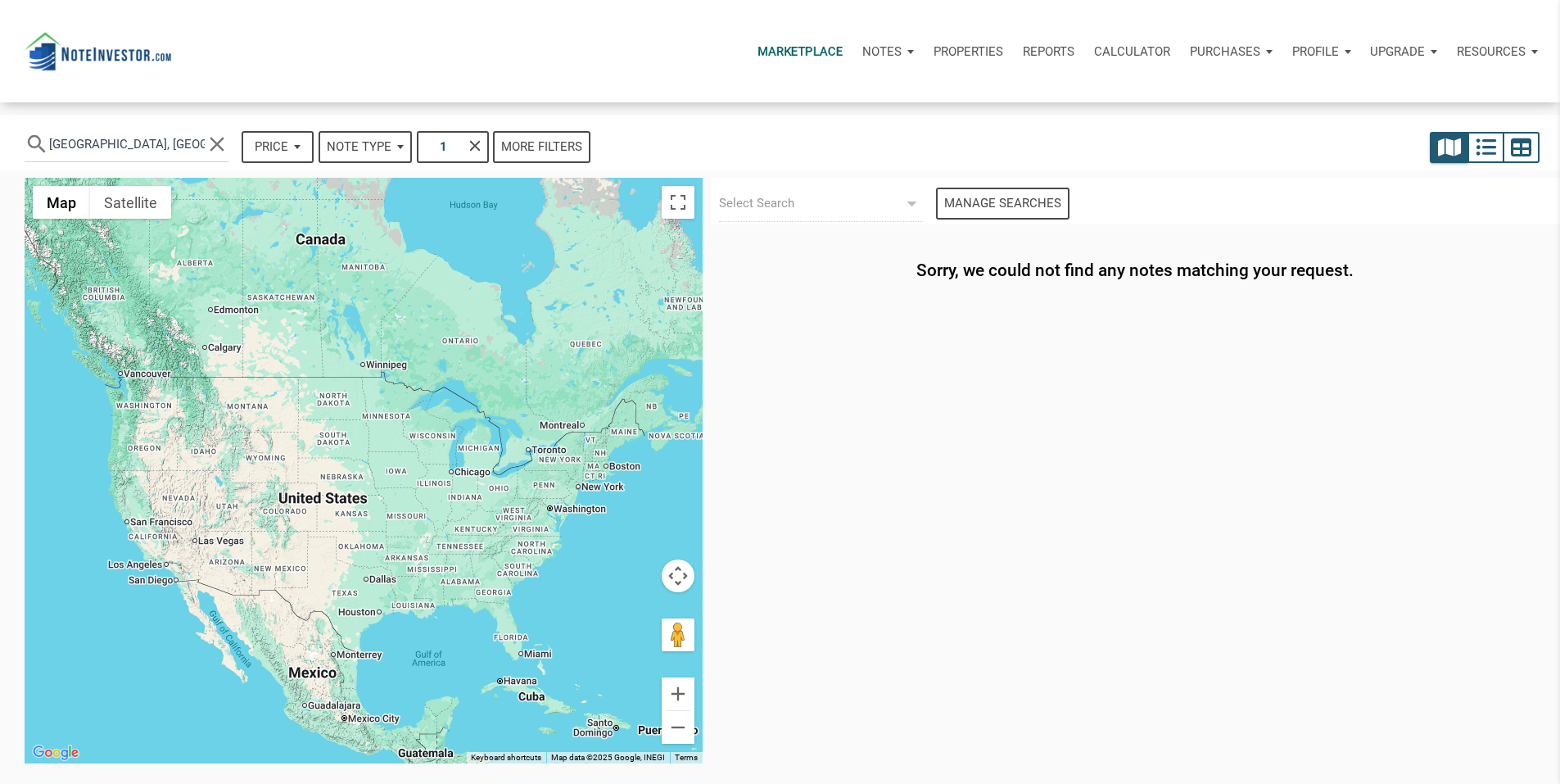
click at [391, 156] on span "Note Type" at bounding box center [359, 146] width 65 height 19
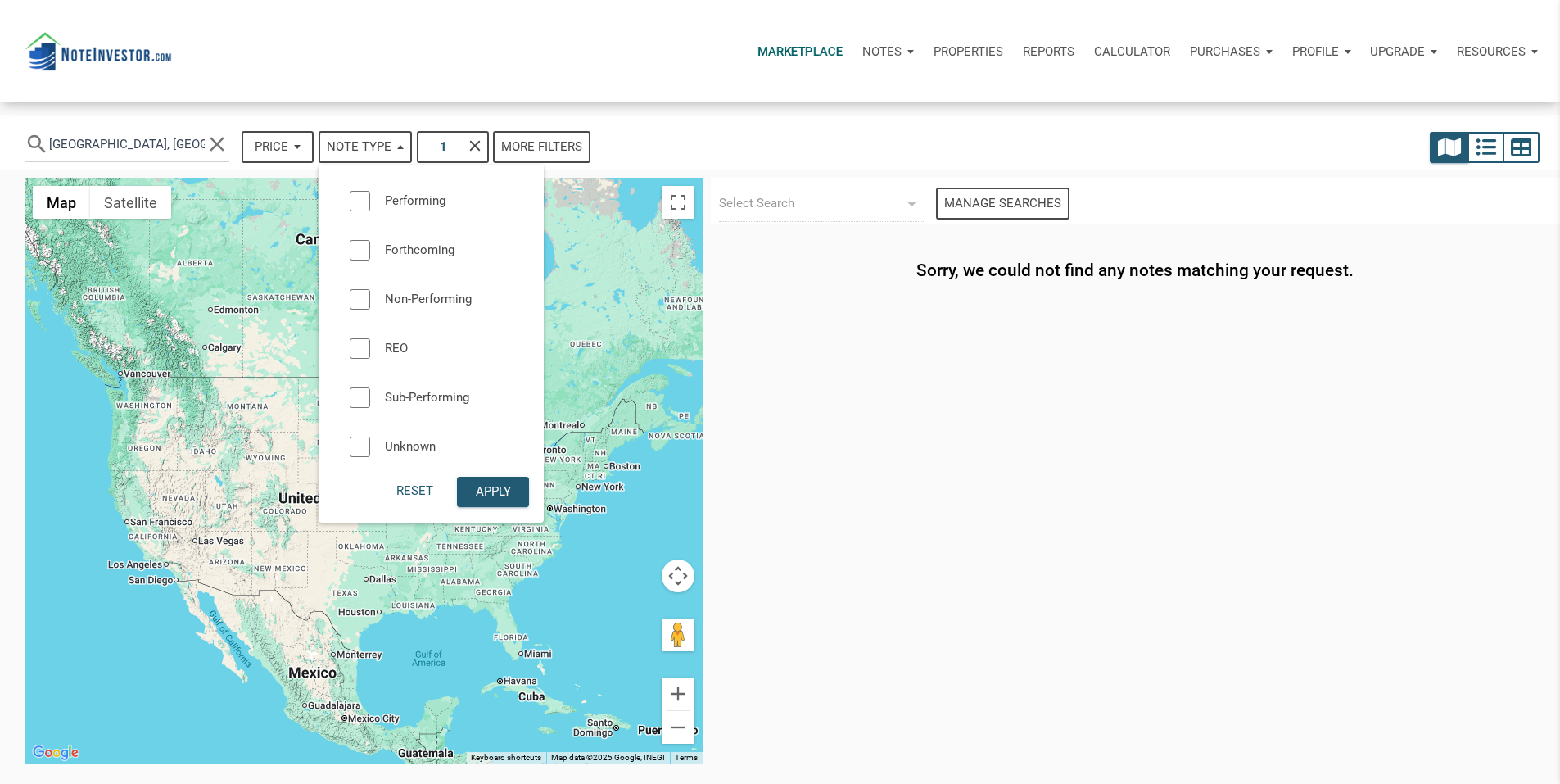
click at [370, 211] on div at bounding box center [360, 201] width 21 height 21
click at [511, 501] on div "Apply" at bounding box center [492, 492] width 35 height 19
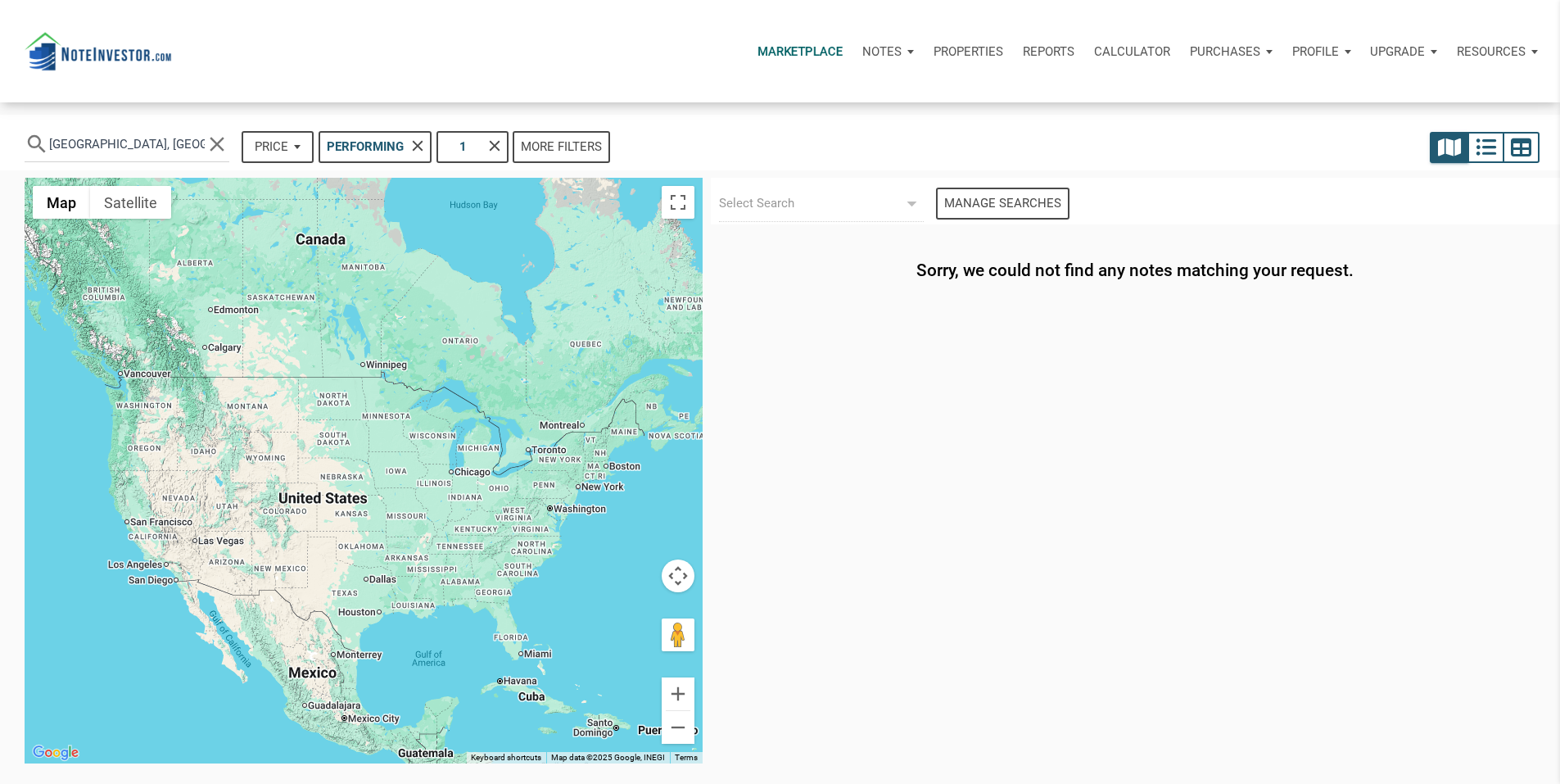
click at [602, 156] on div "More filters" at bounding box center [562, 146] width 81 height 19
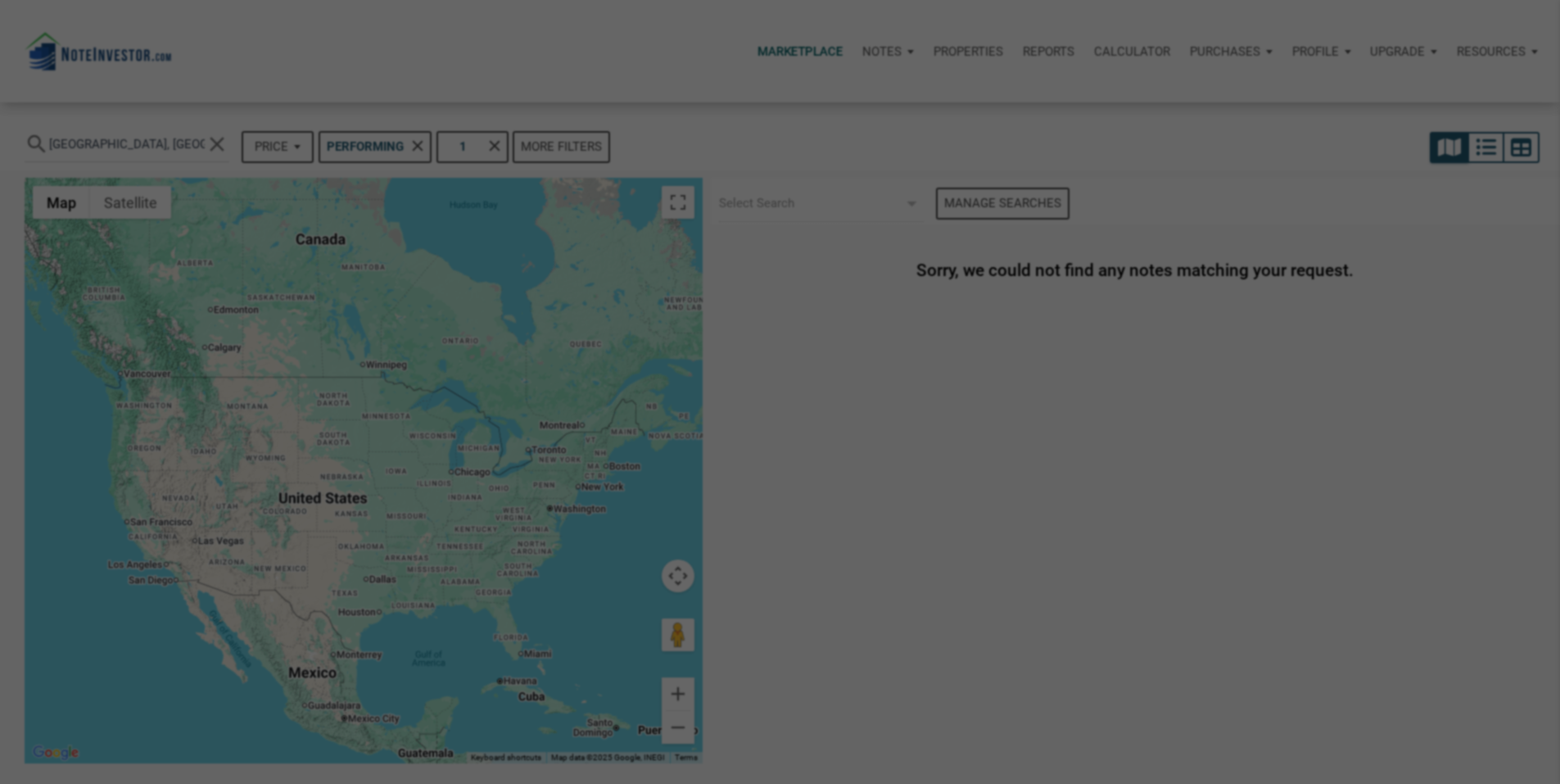
click at [742, 152] on div "Loading" at bounding box center [780, 392] width 1560 height 784
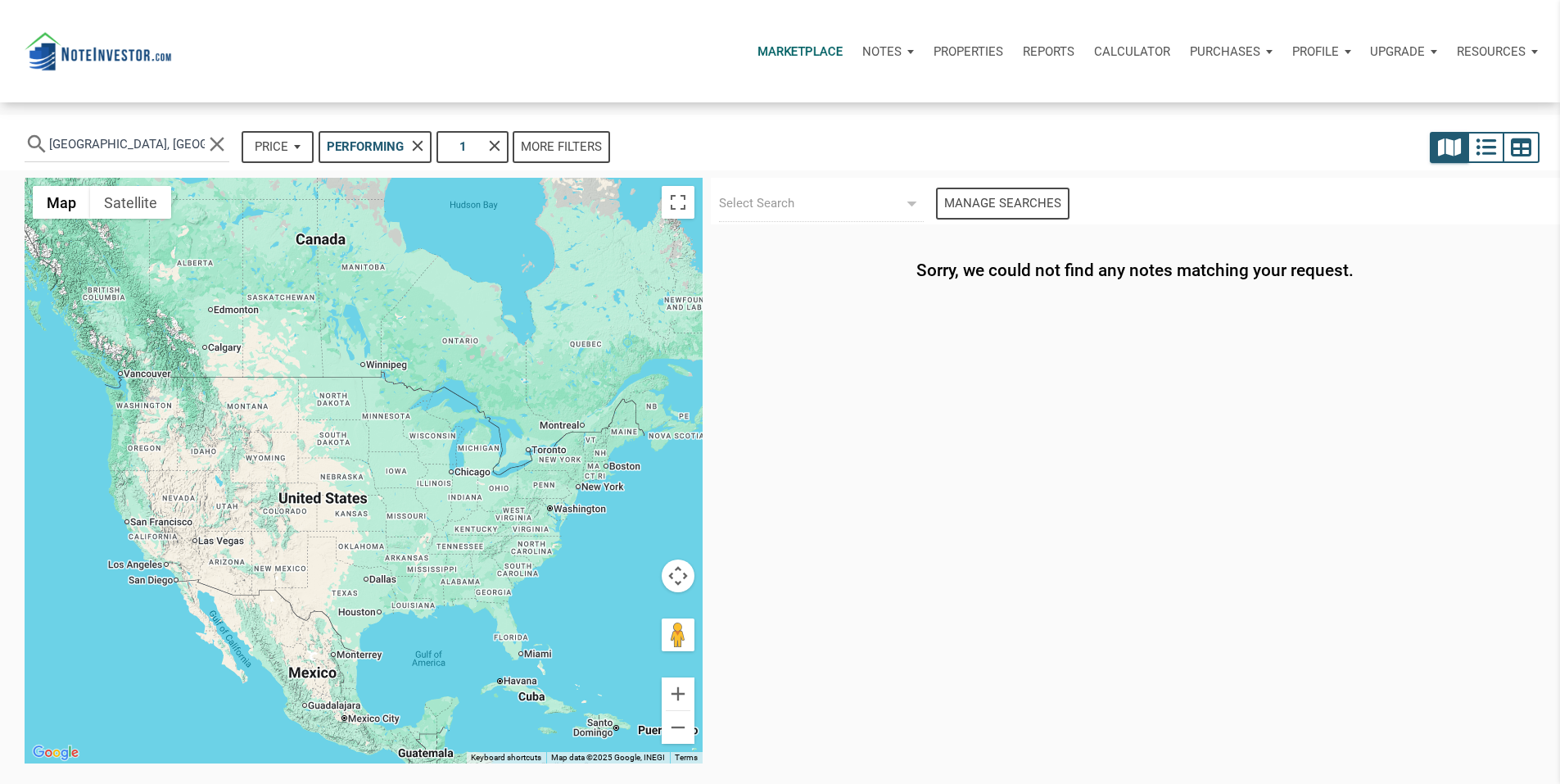
click at [1476, 57] on p "Resources" at bounding box center [1491, 51] width 69 height 14
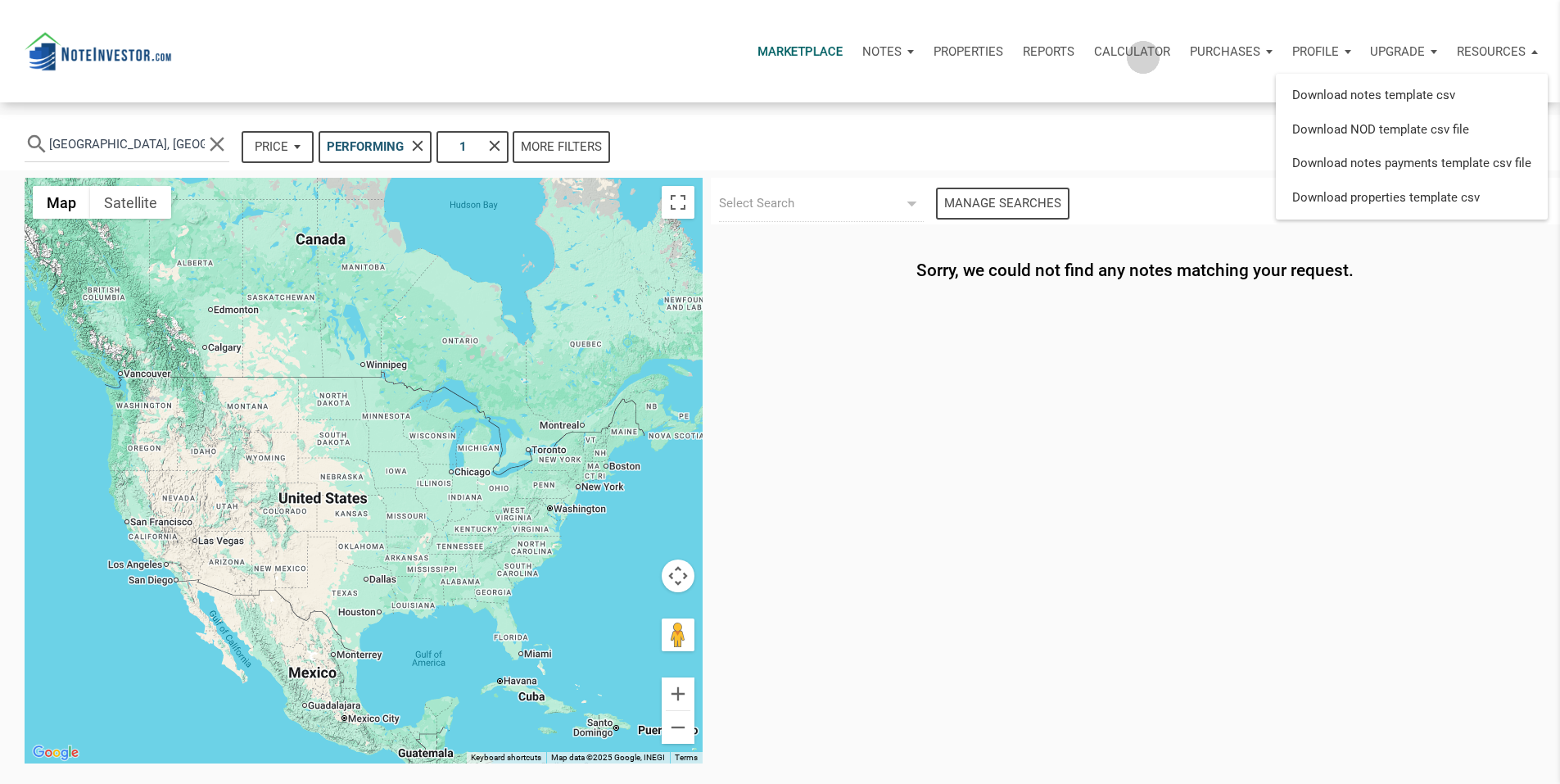
click at [1094, 58] on p "Calculator" at bounding box center [1131, 51] width 76 height 14
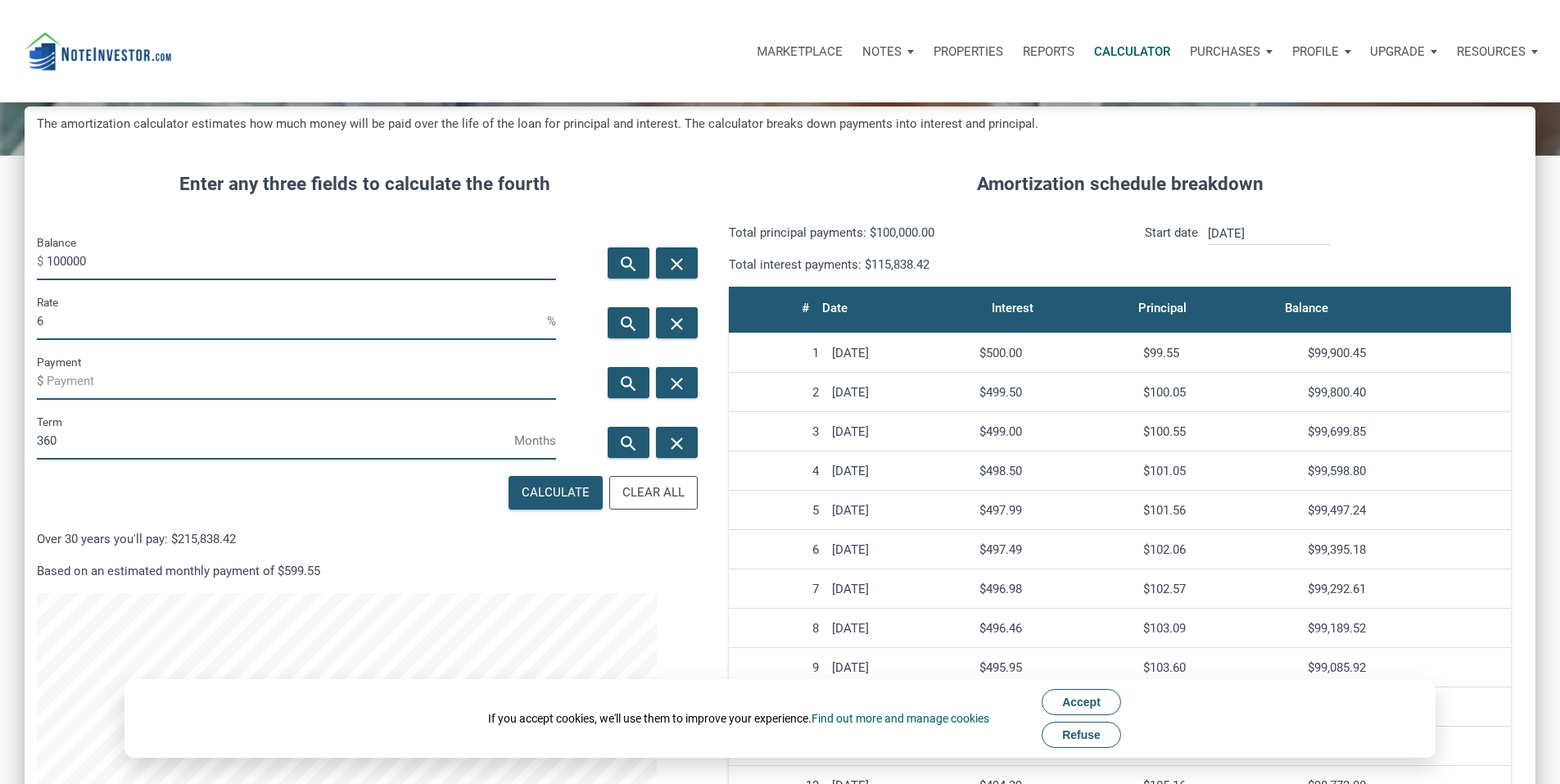
scroll to position [82, 0]
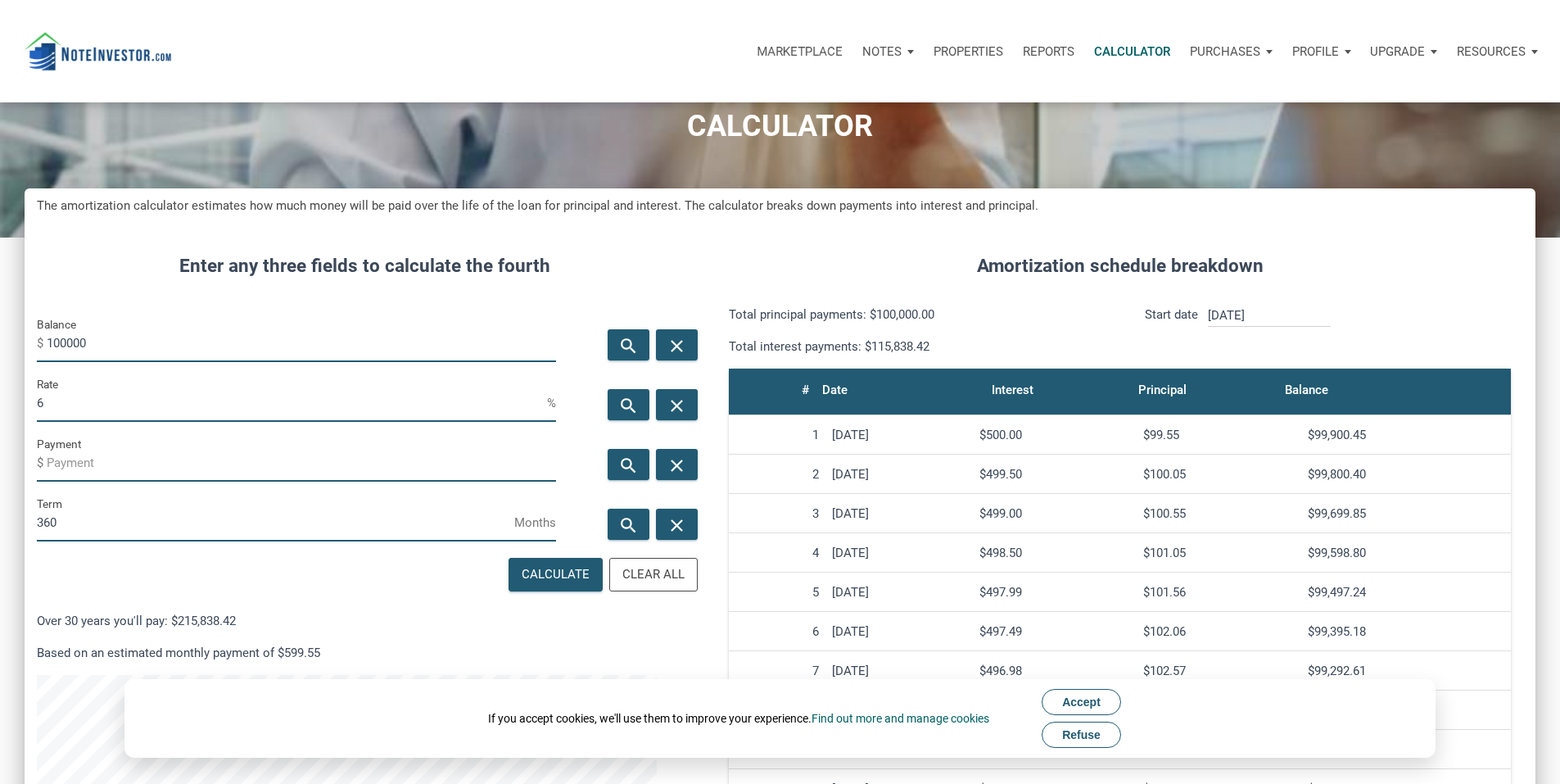
click at [934, 53] on p "Properties" at bounding box center [969, 51] width 70 height 14
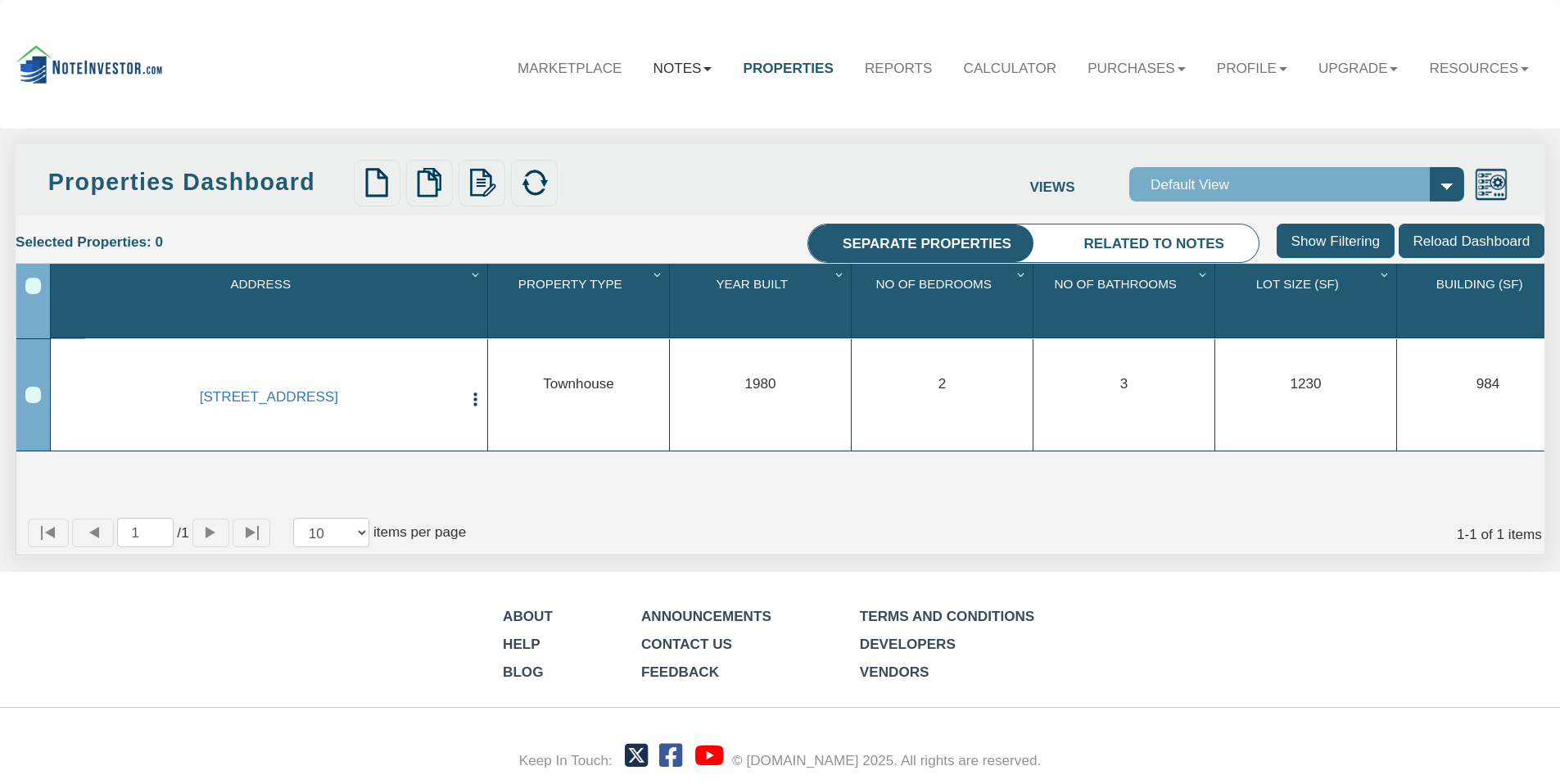
click at [671, 68] on link "Notes" at bounding box center [682, 67] width 90 height 48
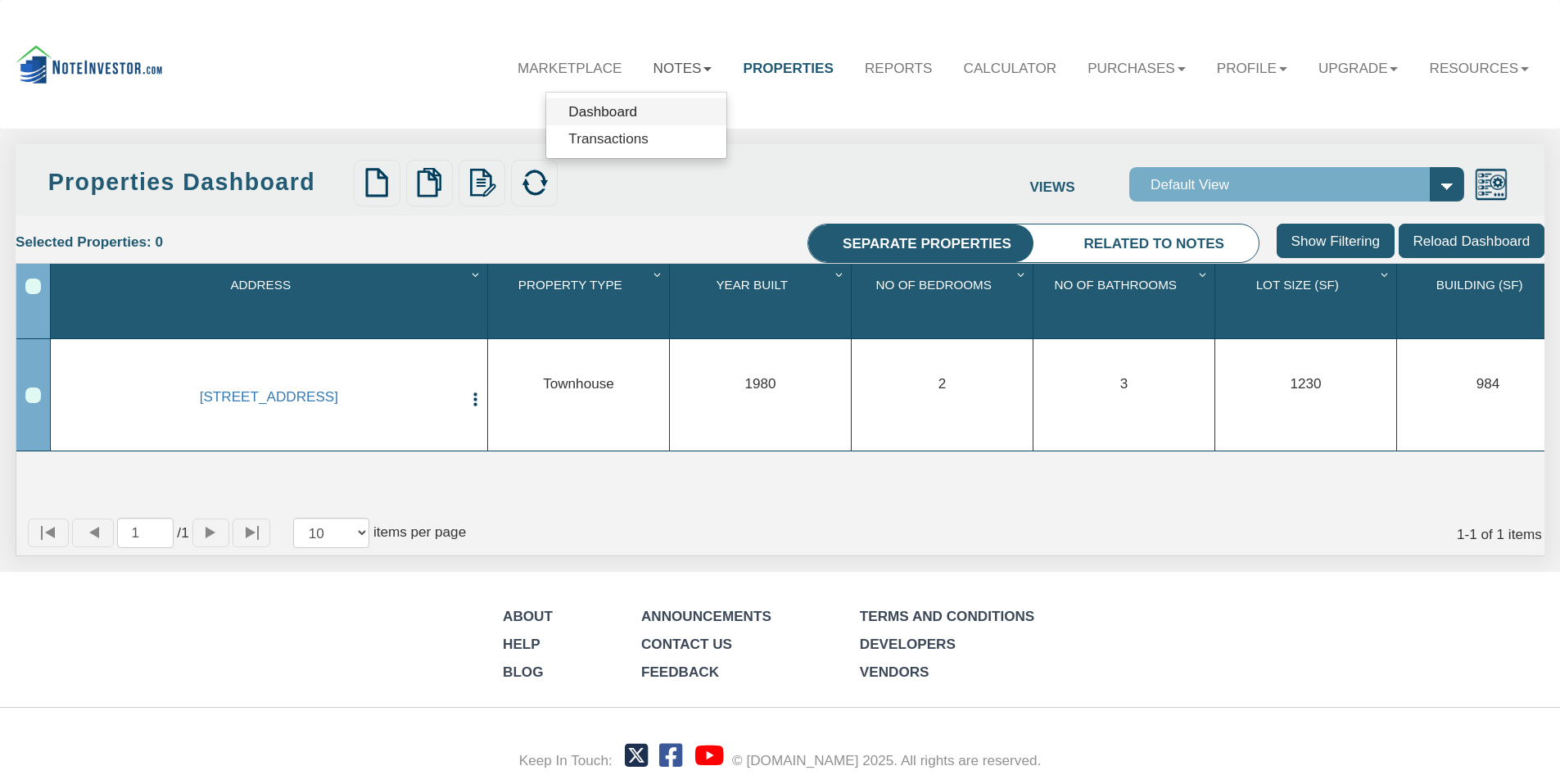
click at [610, 114] on link "Dashboard" at bounding box center [637, 112] width 181 height 27
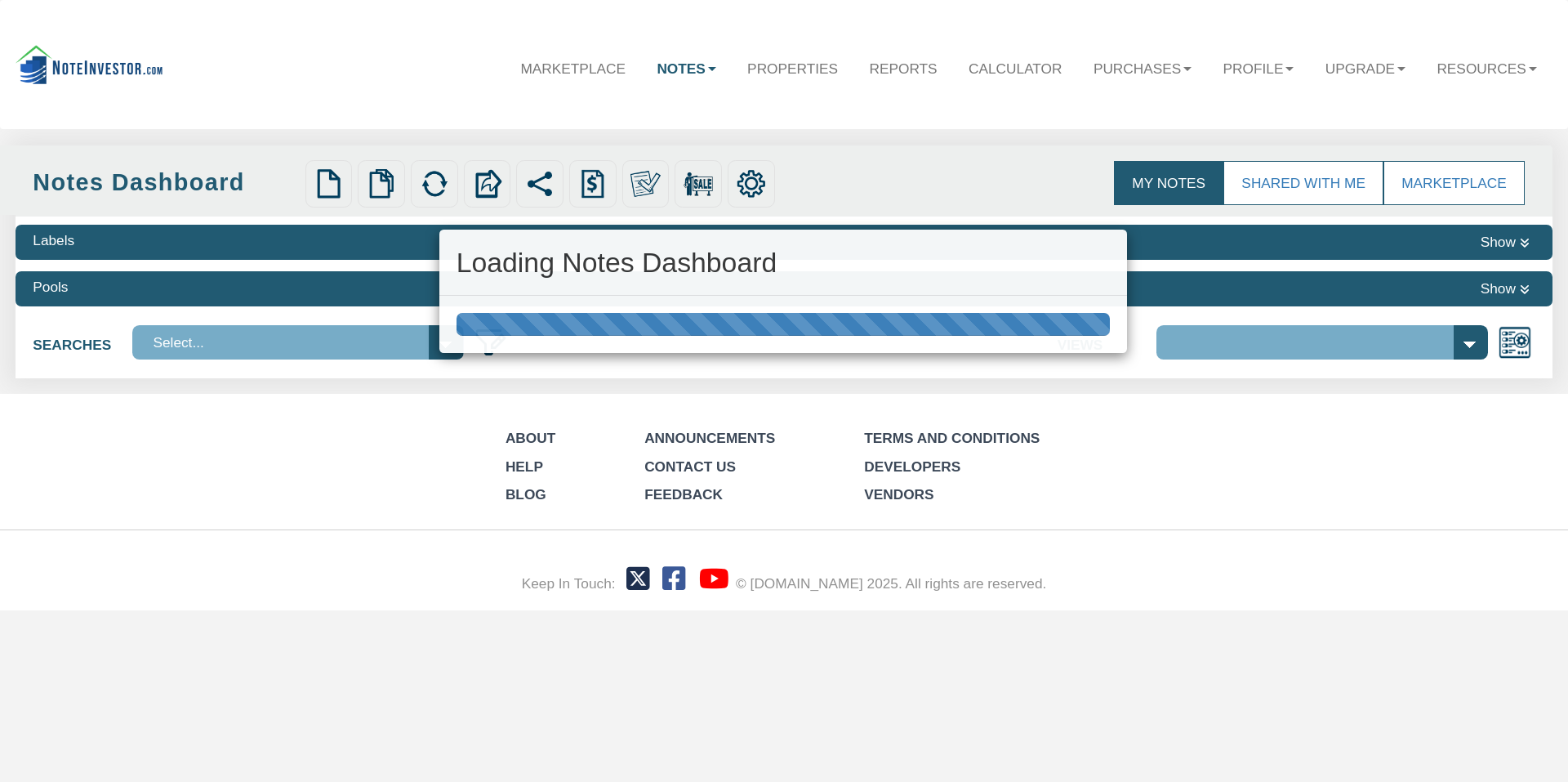
select select "3"
